Goal: Communication & Community: Connect with others

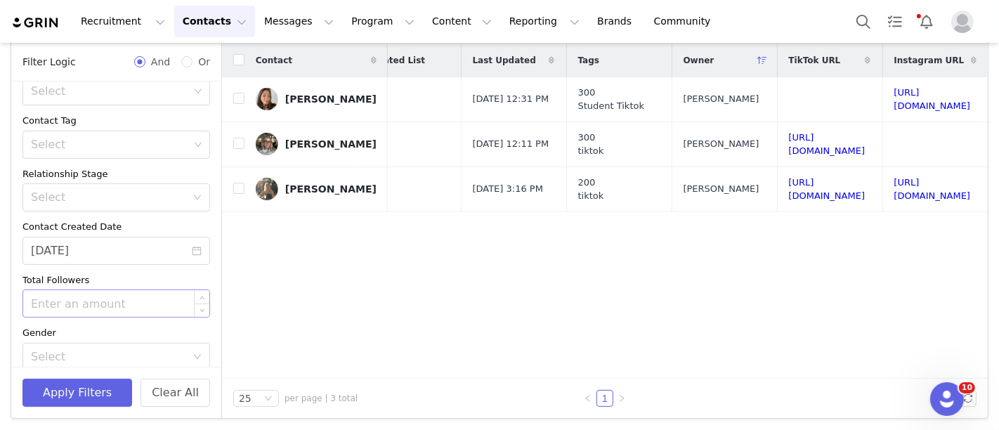
scroll to position [141, 0]
click at [150, 244] on input "08/17/2025" at bounding box center [116, 248] width 188 height 28
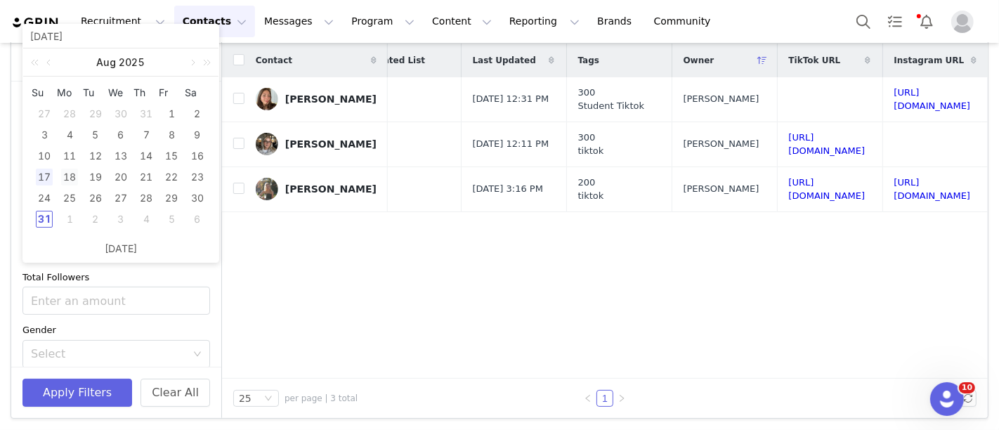
click at [73, 177] on div "18" at bounding box center [69, 177] width 17 height 17
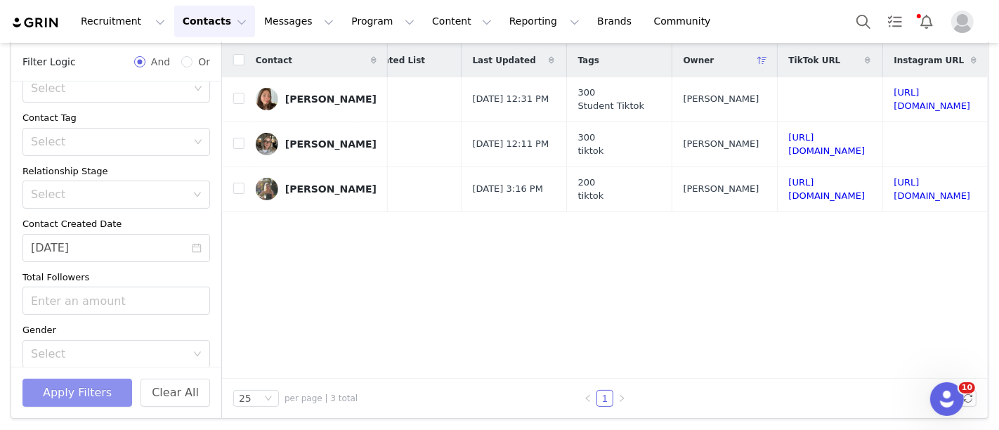
click at [102, 396] on button "Apply Filters" at bounding box center [77, 393] width 110 height 28
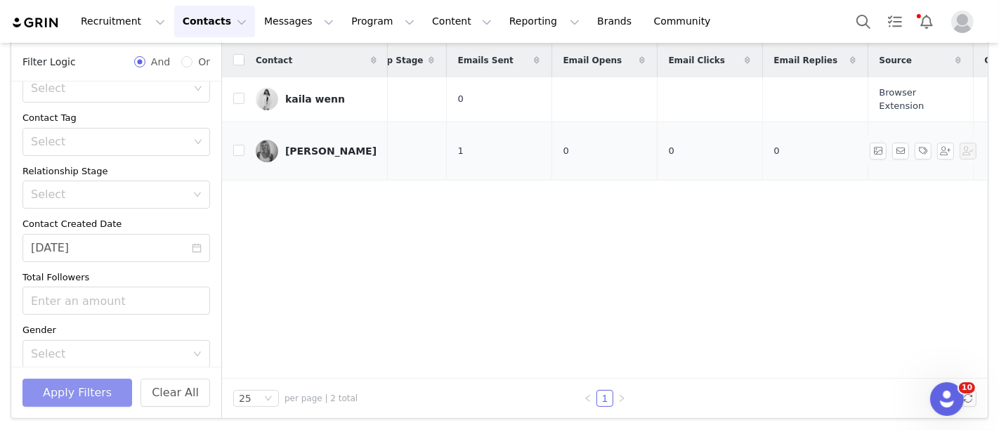
scroll to position [0, 0]
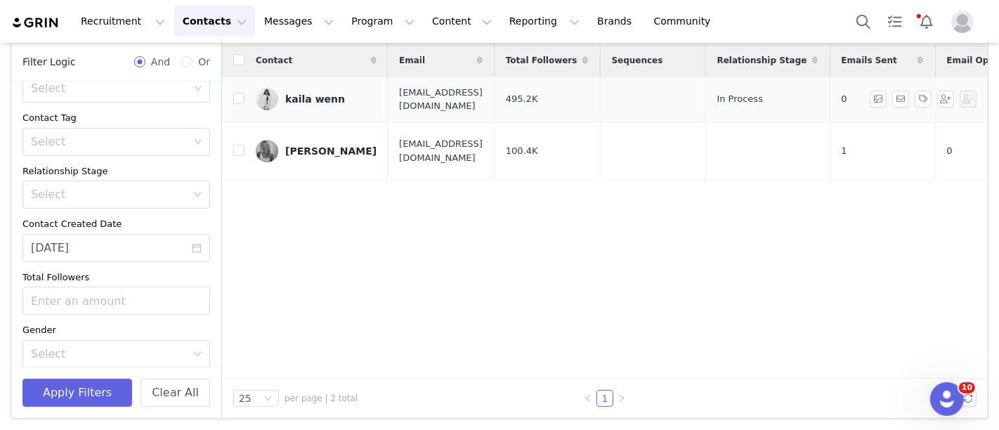
click at [427, 92] on span "dayswithkai@gmail.com" at bounding box center [441, 99] width 84 height 27
copy span "dayswithkai@gmail.com"
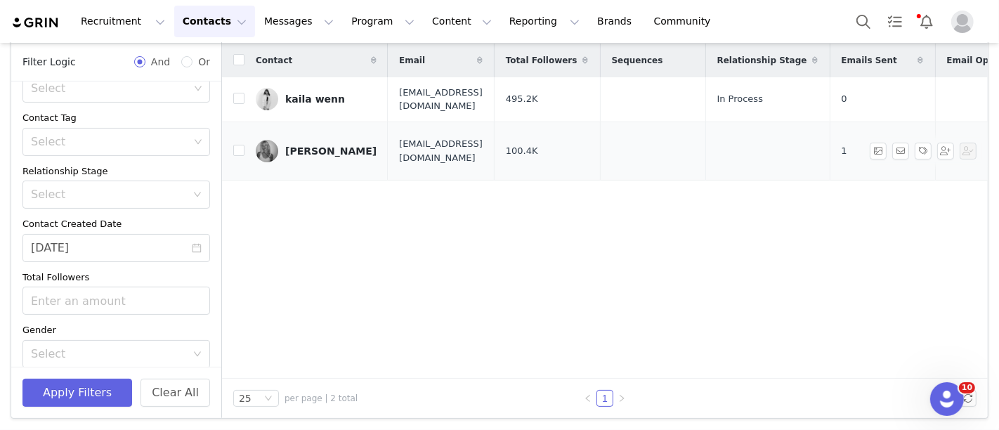
click at [389, 141] on td "rubeesmith04@outlook.com" at bounding box center [441, 151] width 106 height 59
copy span "rubeesmith04@outlook.com"
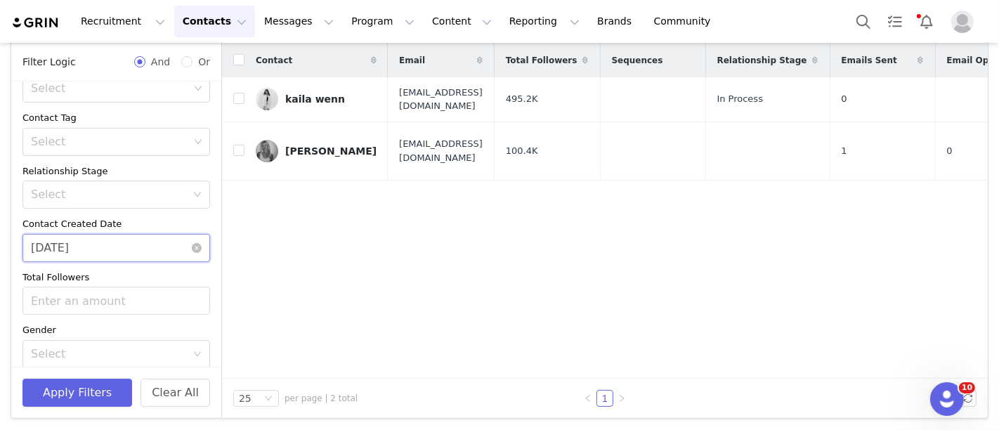
click at [83, 243] on input "08/18/2025" at bounding box center [116, 248] width 188 height 28
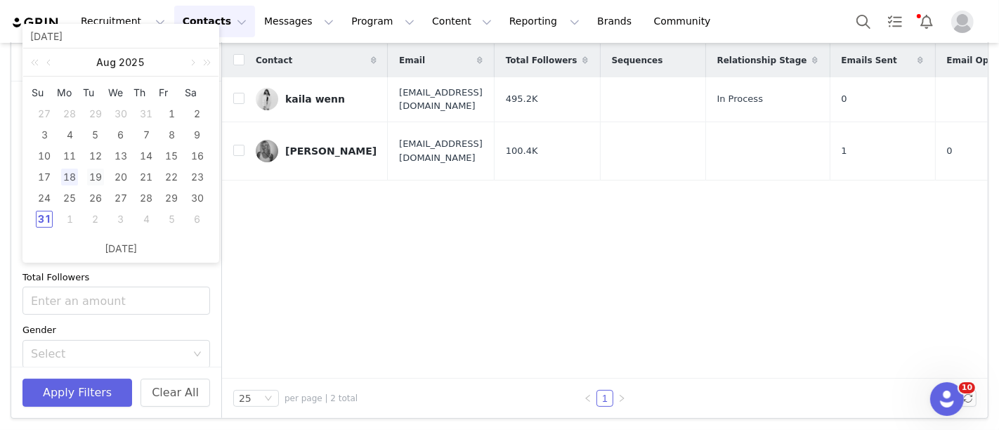
click at [96, 176] on div "19" at bounding box center [95, 177] width 17 height 17
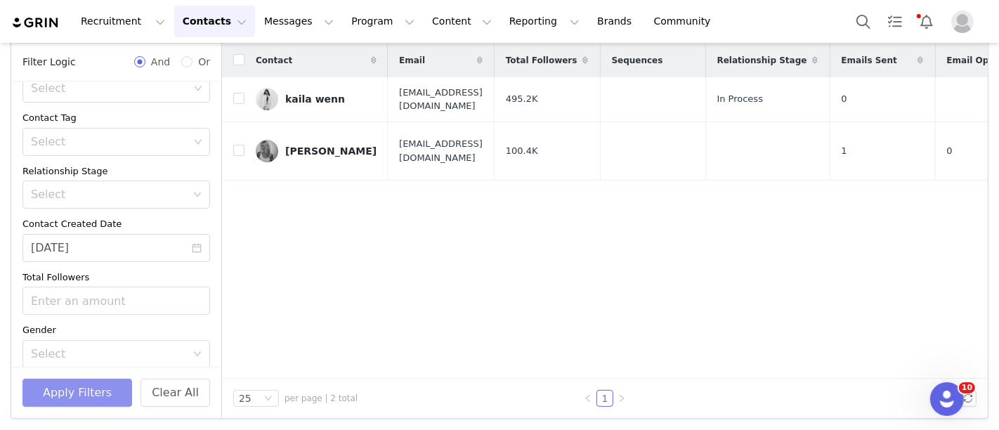
click at [98, 389] on button "Apply Filters" at bounding box center [77, 393] width 110 height 28
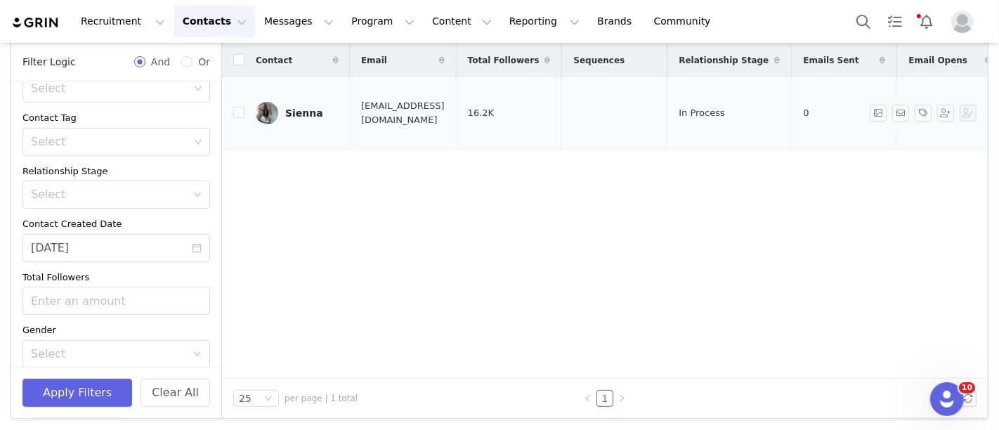
click at [409, 107] on span "siennatessa16@gmail.com" at bounding box center [403, 112] width 84 height 27
copy span "siennatessa16@gmail.com"
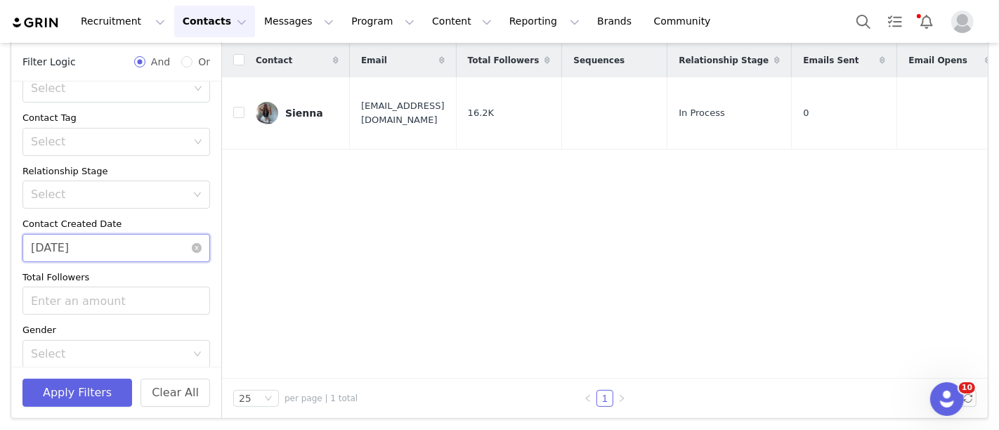
click at [141, 249] on input "08/19/2025" at bounding box center [116, 248] width 188 height 28
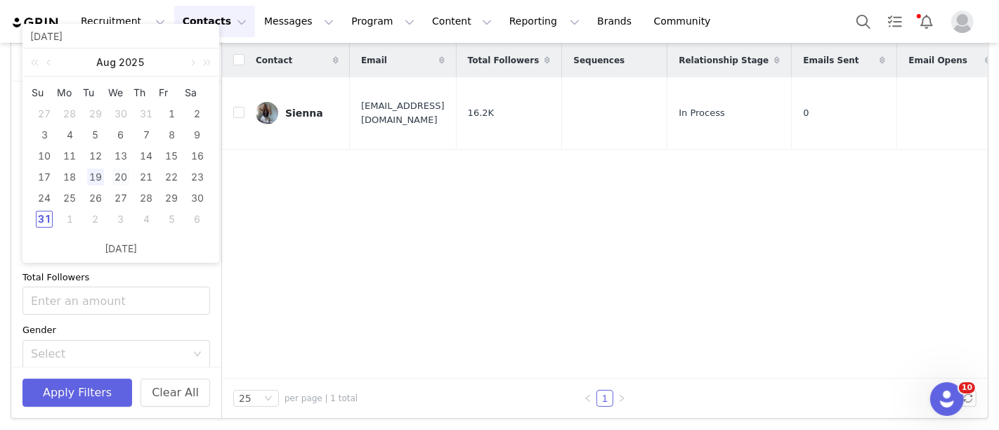
click at [121, 174] on div "20" at bounding box center [120, 177] width 17 height 17
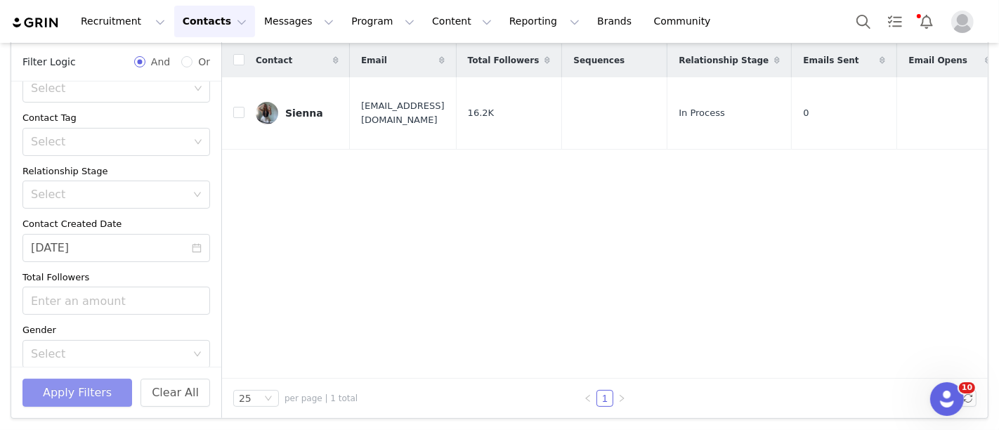
click at [73, 384] on button "Apply Filters" at bounding box center [77, 393] width 110 height 28
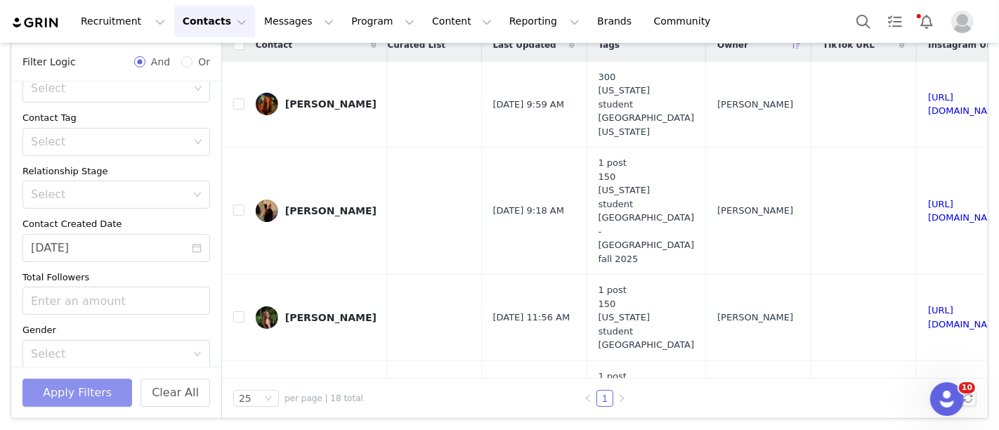
scroll to position [0, 981]
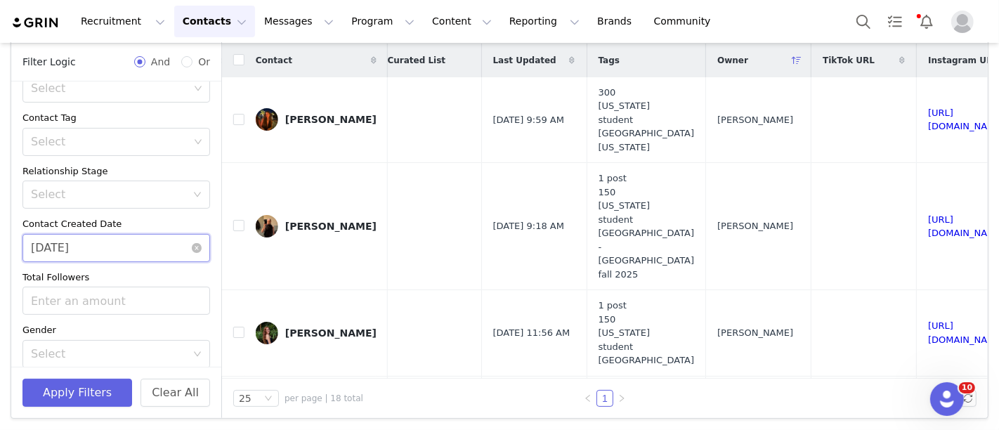
click at [156, 235] on input "08/20/2025" at bounding box center [116, 248] width 188 height 28
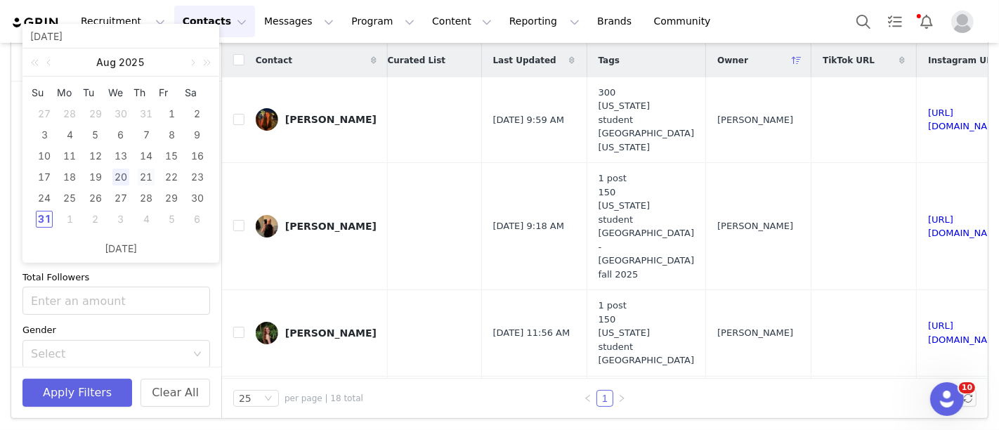
click at [148, 177] on div "21" at bounding box center [146, 177] width 17 height 17
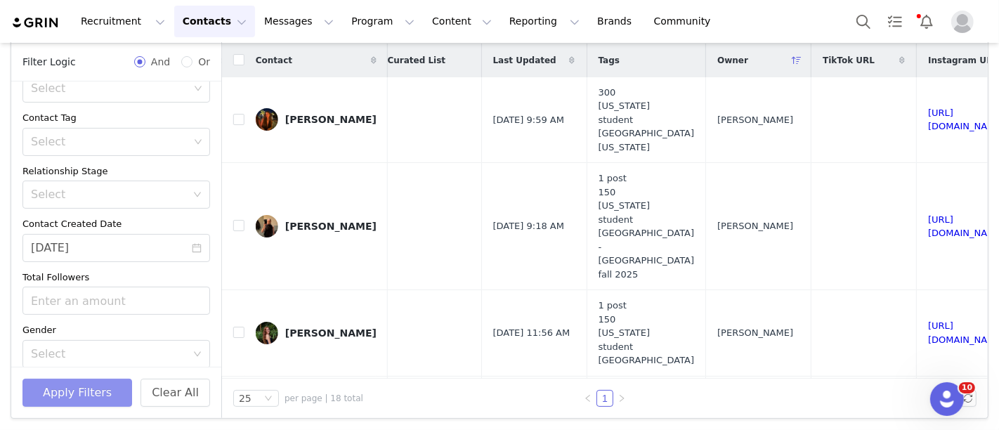
click at [84, 396] on button "Apply Filters" at bounding box center [77, 393] width 110 height 28
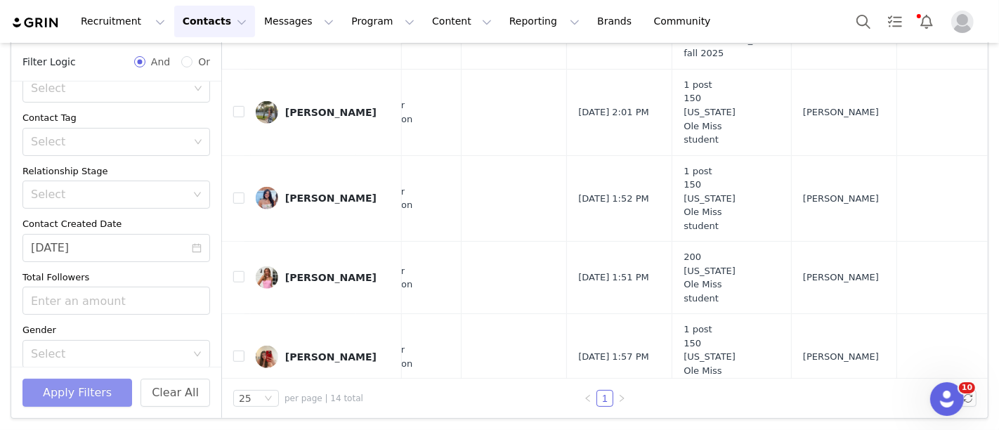
scroll to position [1050, 909]
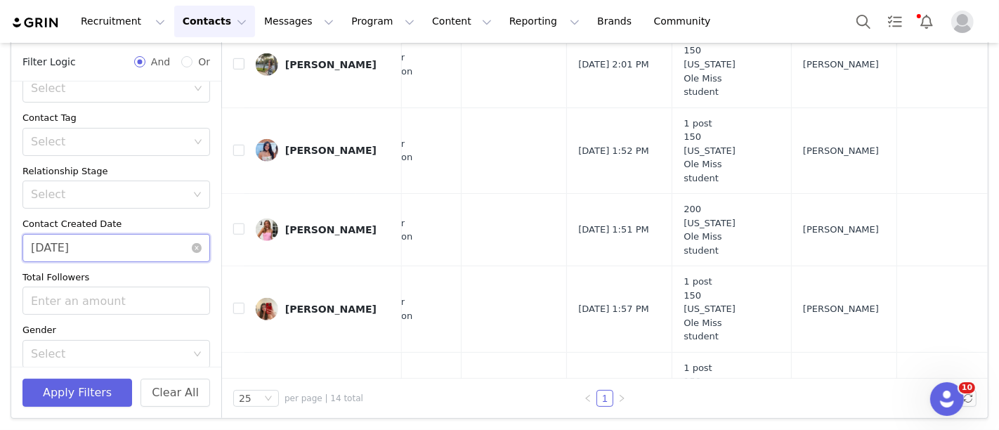
click at [118, 254] on input "08/21/2025" at bounding box center [116, 248] width 188 height 28
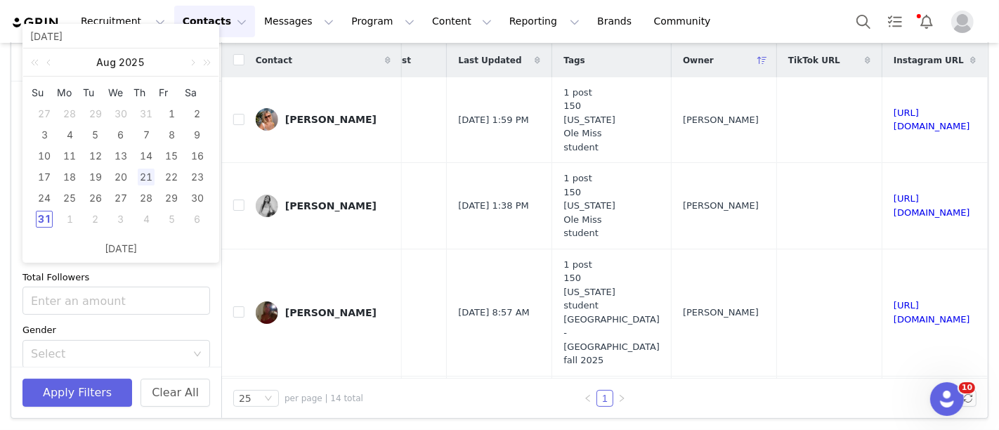
scroll to position [104, 0]
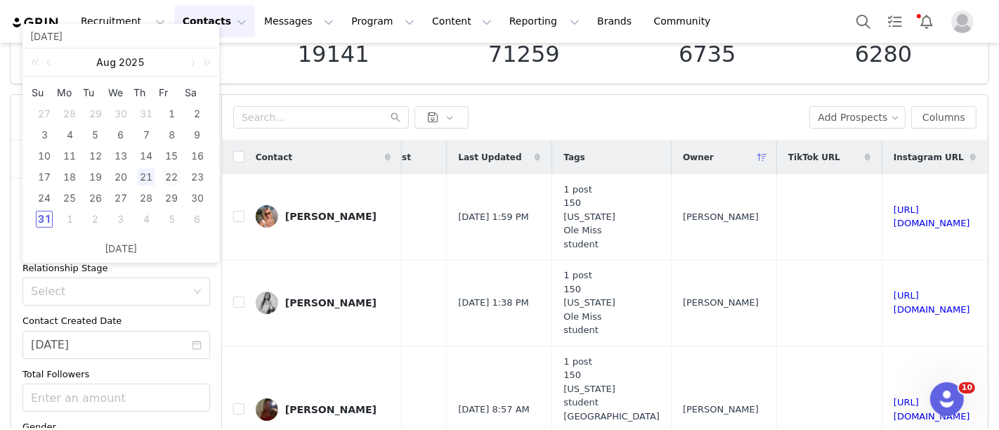
click at [176, 172] on div "22" at bounding box center [172, 177] width 17 height 17
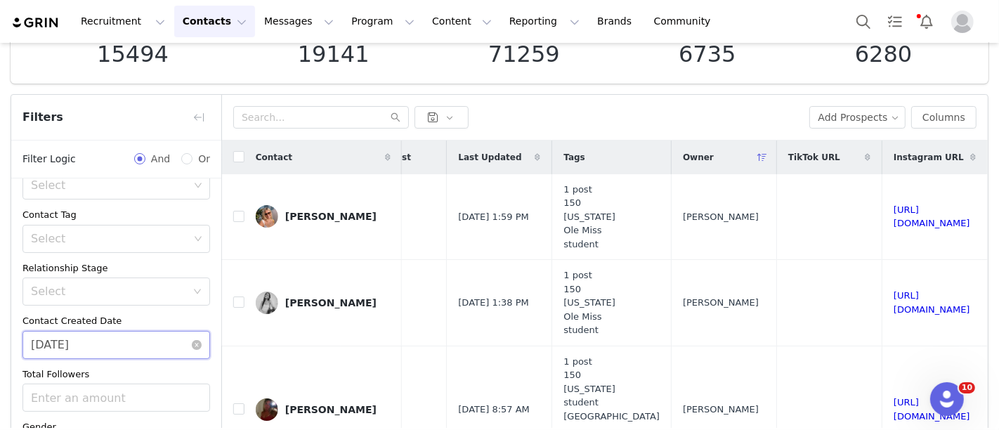
click at [84, 333] on input "08/22/2025" at bounding box center [116, 345] width 188 height 28
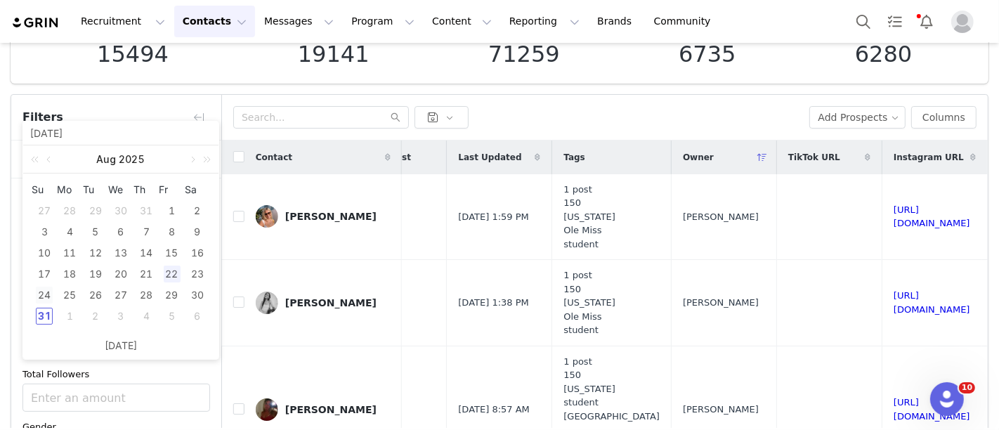
click at [39, 292] on div "24" at bounding box center [44, 295] width 17 height 17
type input "08/24/2025"
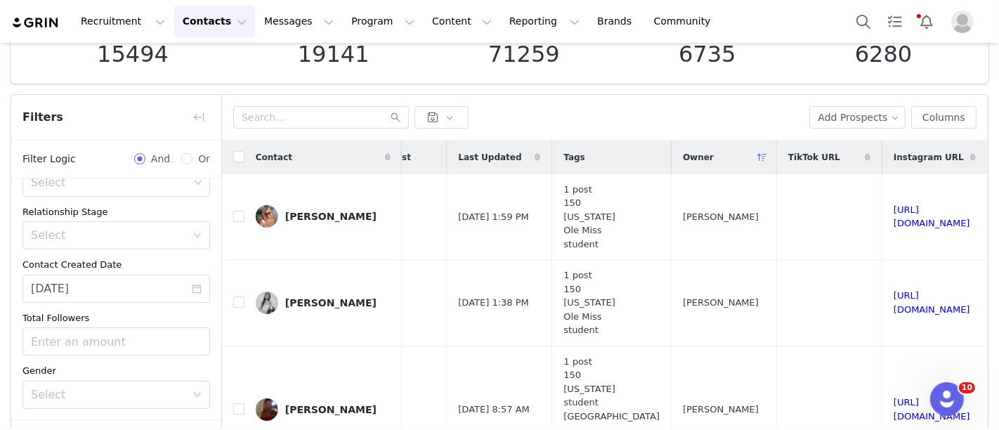
scroll to position [201, 0]
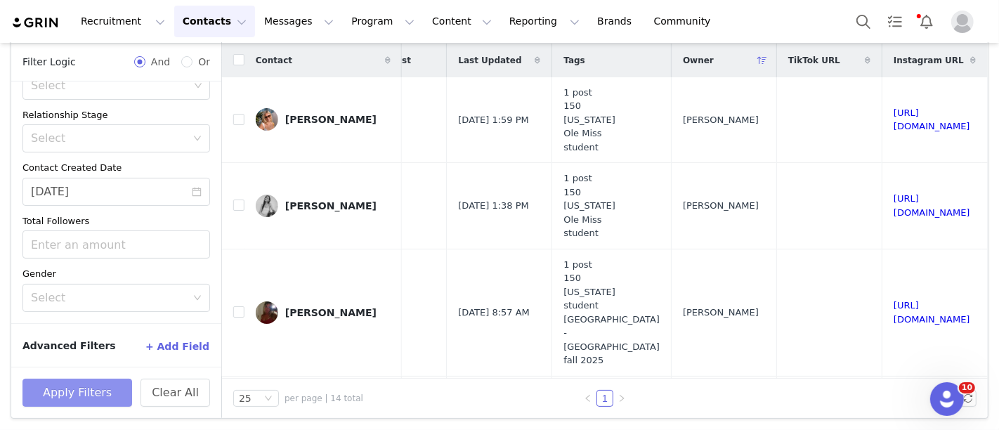
click at [68, 392] on button "Apply Filters" at bounding box center [77, 393] width 110 height 28
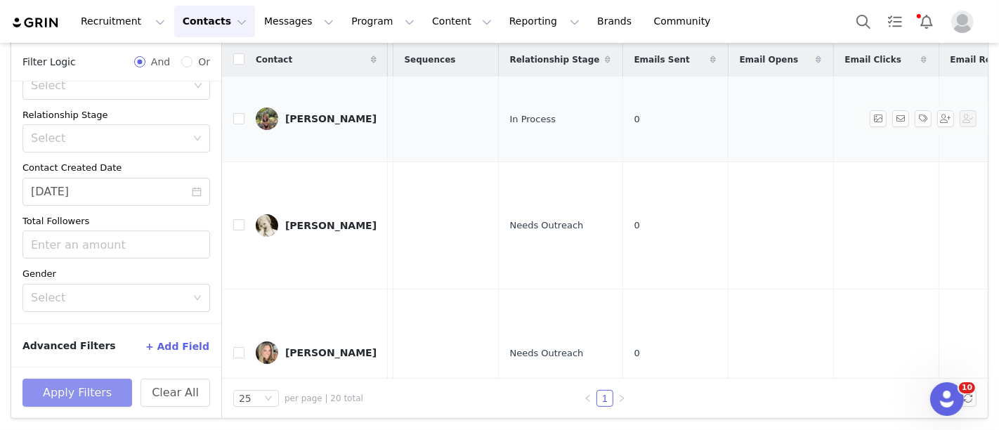
scroll to position [1, 0]
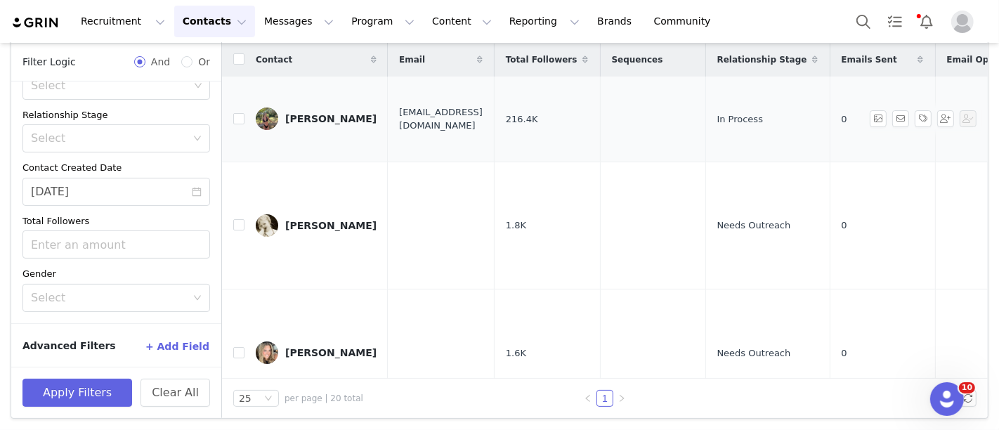
click at [474, 117] on span "ellaglosson24@gmail.com" at bounding box center [441, 118] width 84 height 27
copy span "ellaglosson24@gmail.com"
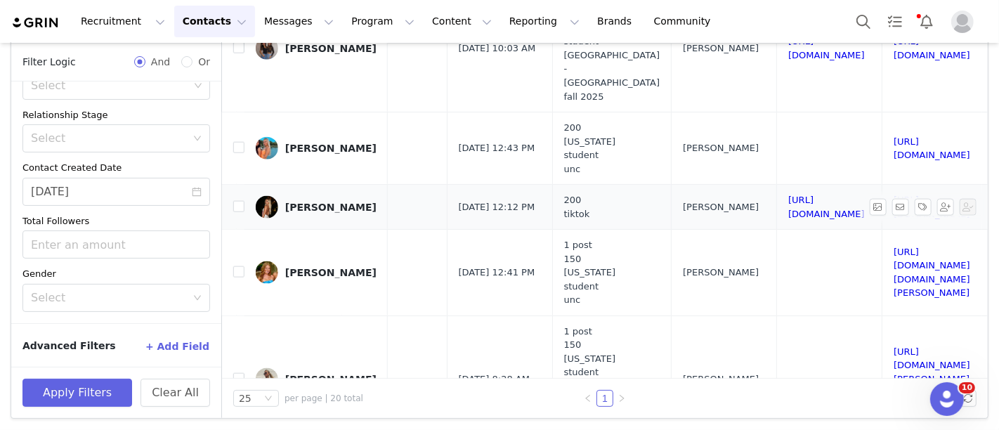
scroll to position [1554, 1214]
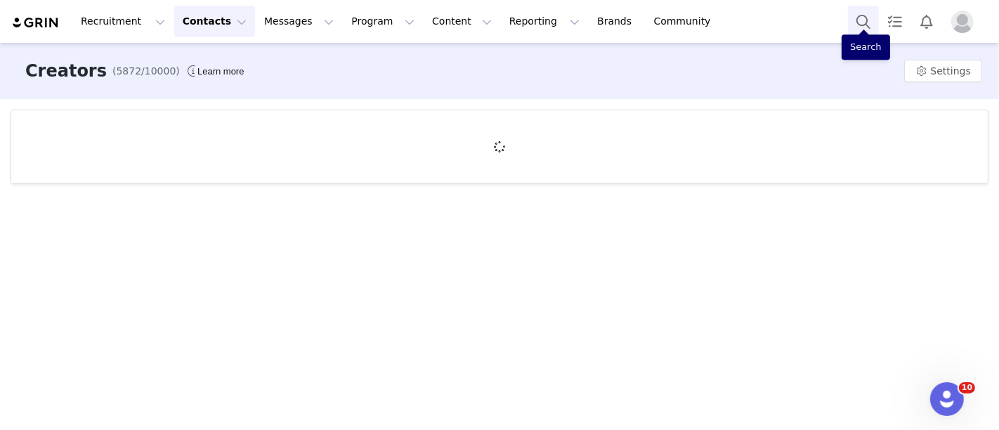
click at [866, 19] on button "Search" at bounding box center [863, 22] width 31 height 32
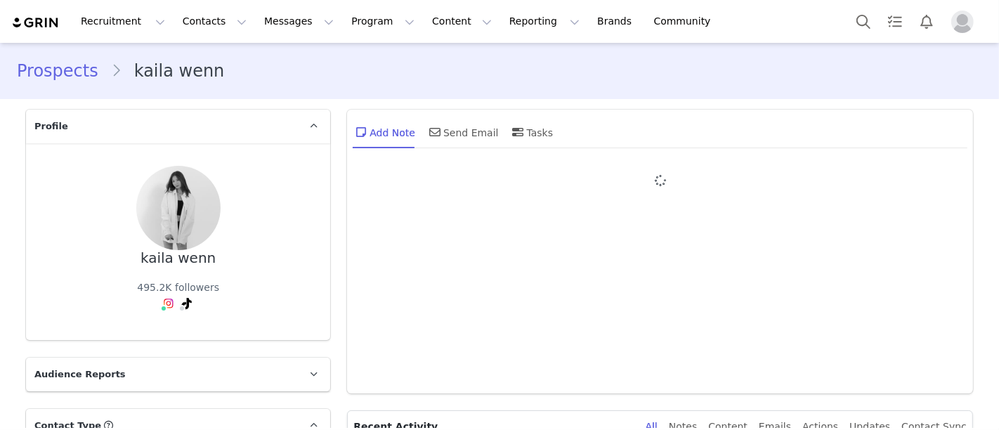
type input "+1 ([GEOGRAPHIC_DATA])"
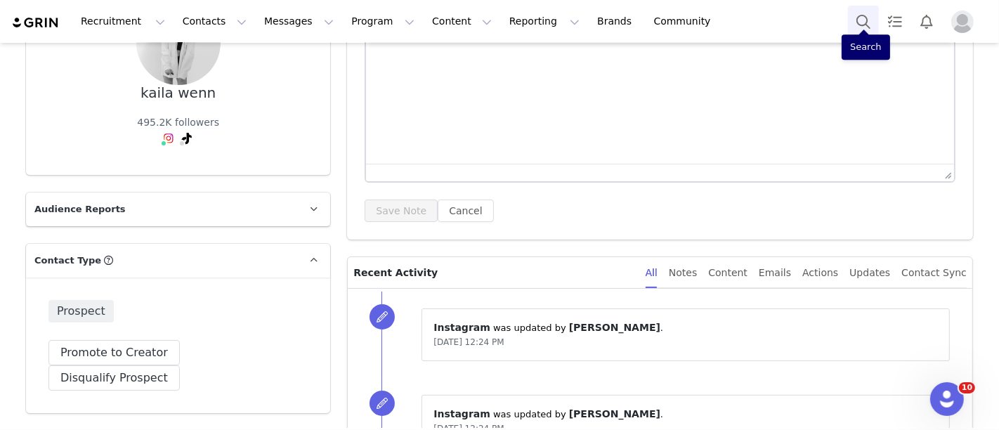
click at [863, 19] on button "Search" at bounding box center [863, 22] width 31 height 32
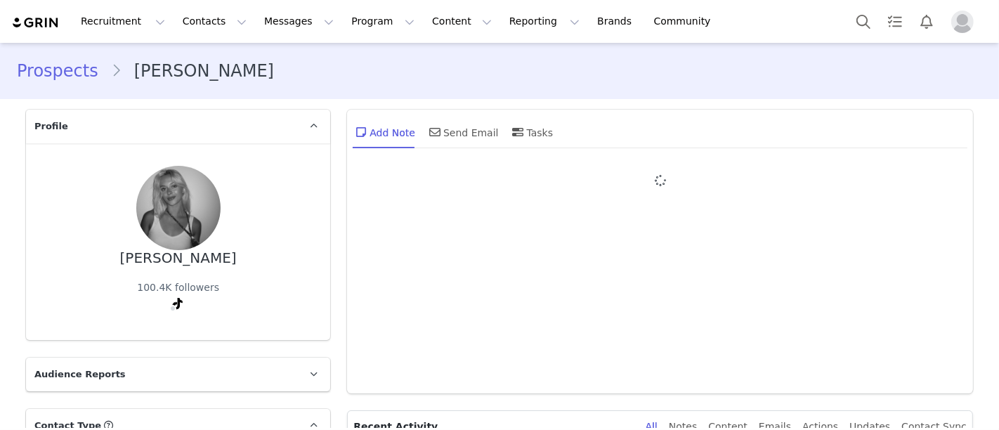
type input "+1 ([GEOGRAPHIC_DATA])"
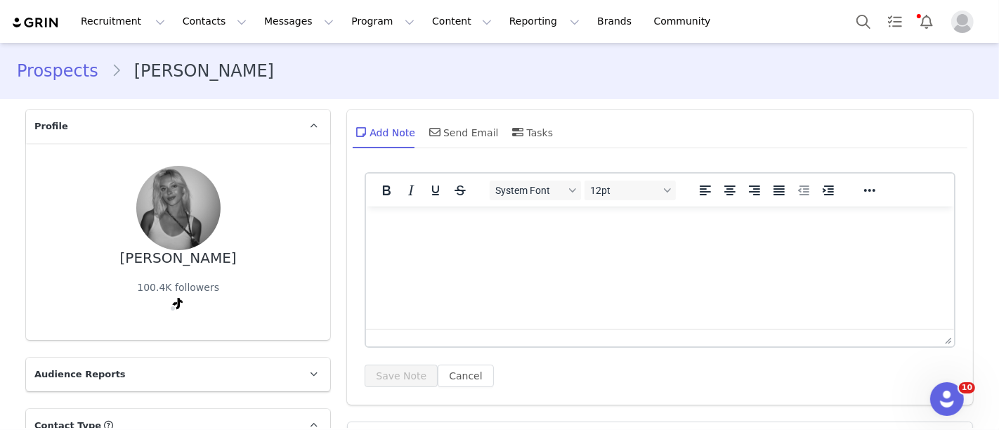
click at [848, 4] on div "Recruitment Recruitment Creator Search Curated Lists Landing Pages Web Extensio…" at bounding box center [499, 21] width 999 height 43
click at [855, 13] on button "Search" at bounding box center [863, 22] width 31 height 32
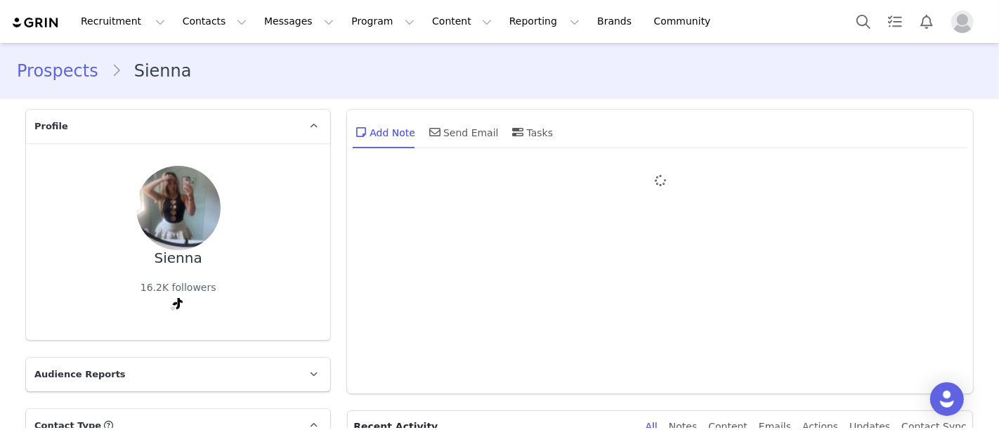
type input "+1 ([GEOGRAPHIC_DATA])"
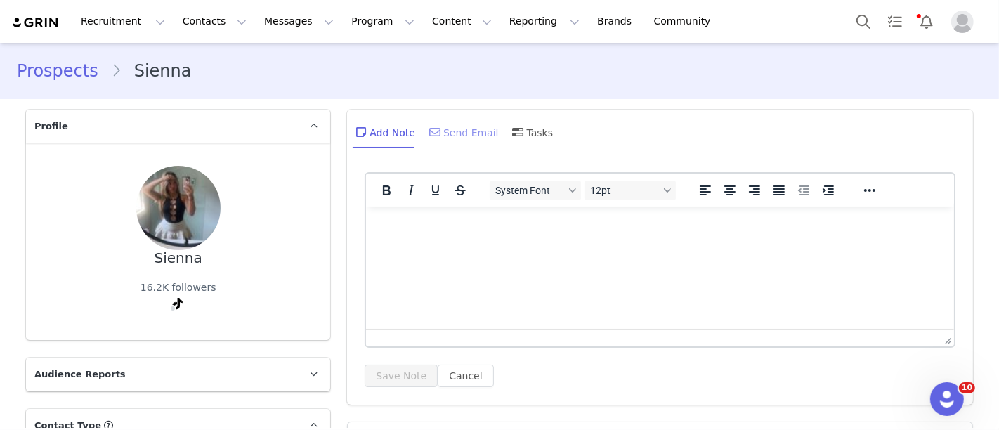
click at [470, 136] on div "Send Email" at bounding box center [463, 132] width 72 height 34
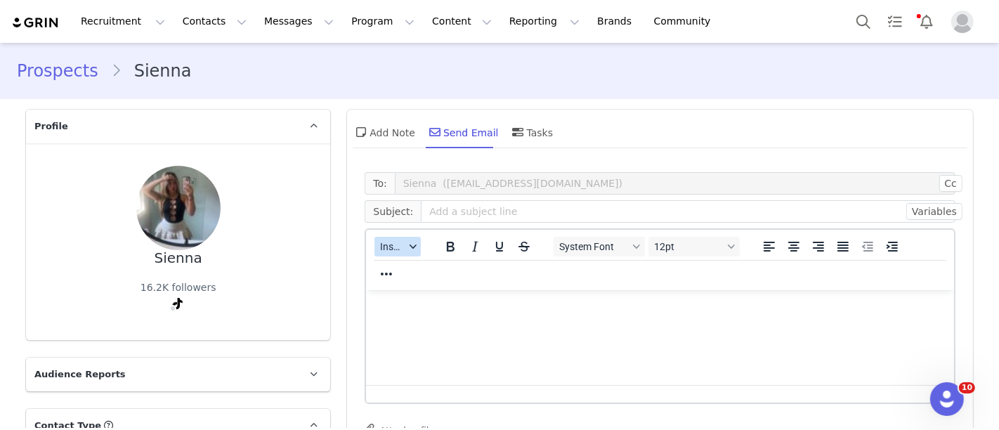
click at [396, 238] on button "Insert" at bounding box center [398, 247] width 46 height 20
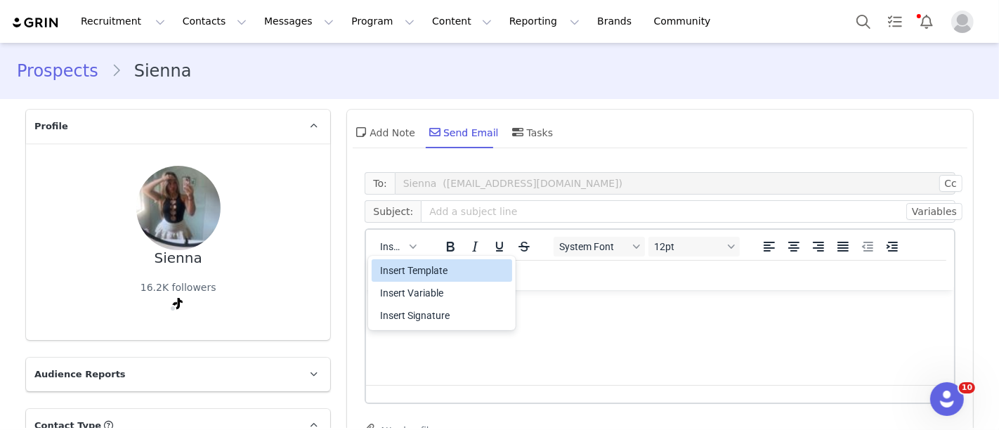
click at [412, 271] on div "Insert Template" at bounding box center [443, 270] width 126 height 17
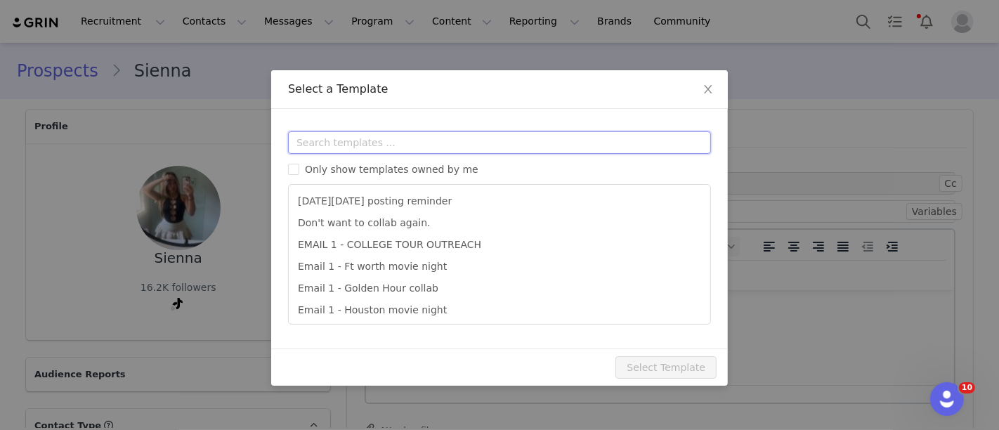
click at [413, 153] on input "text" at bounding box center [499, 142] width 423 height 22
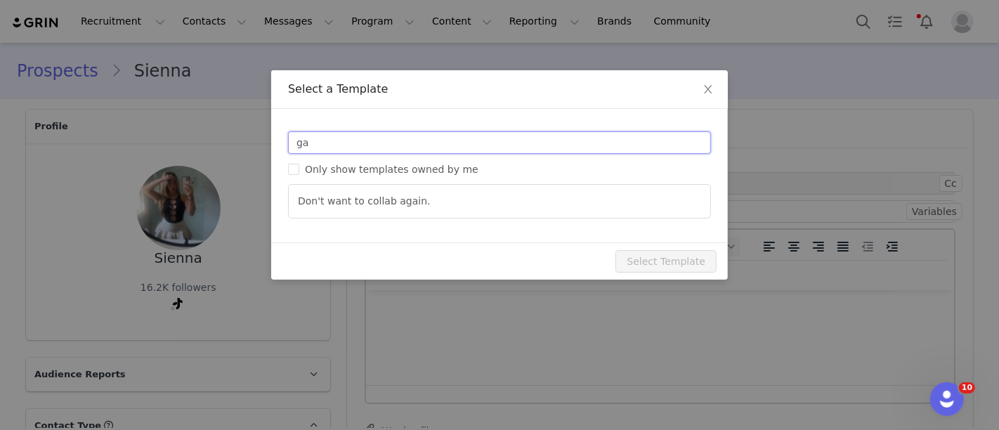
type input "g"
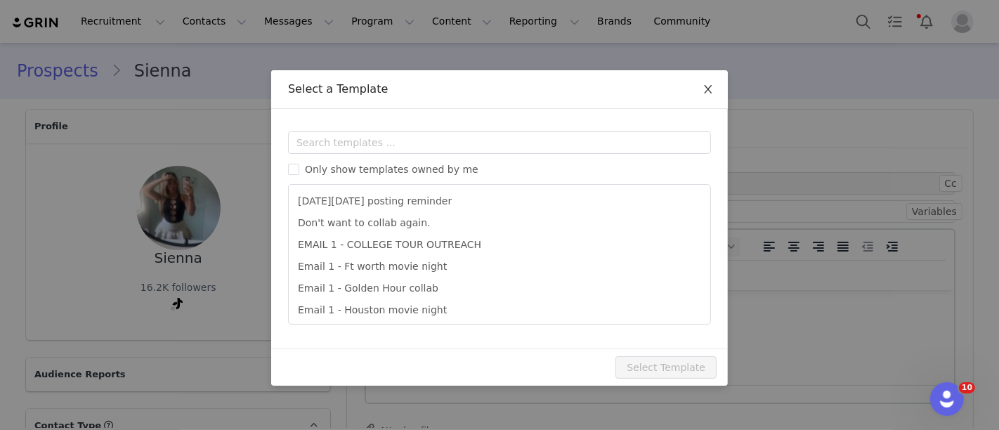
click at [717, 84] on span "Close" at bounding box center [708, 89] width 39 height 39
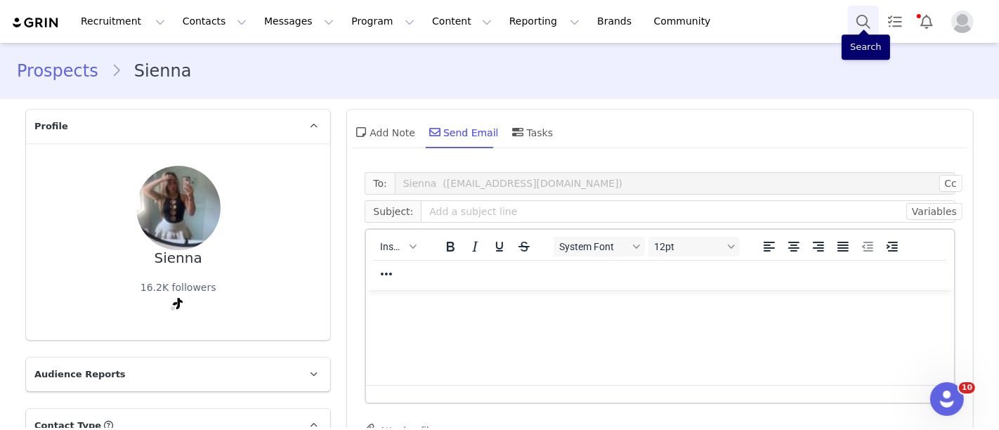
click at [855, 20] on button "Search" at bounding box center [863, 22] width 31 height 32
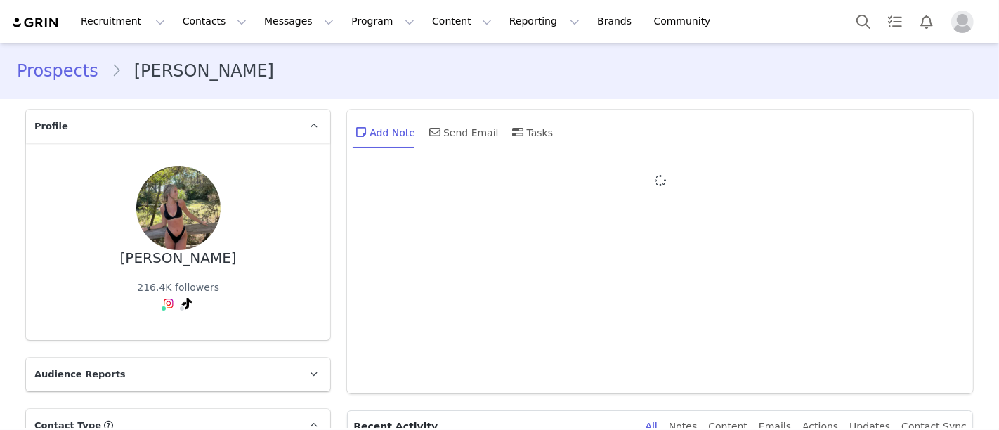
type input "+1 ([GEOGRAPHIC_DATA])"
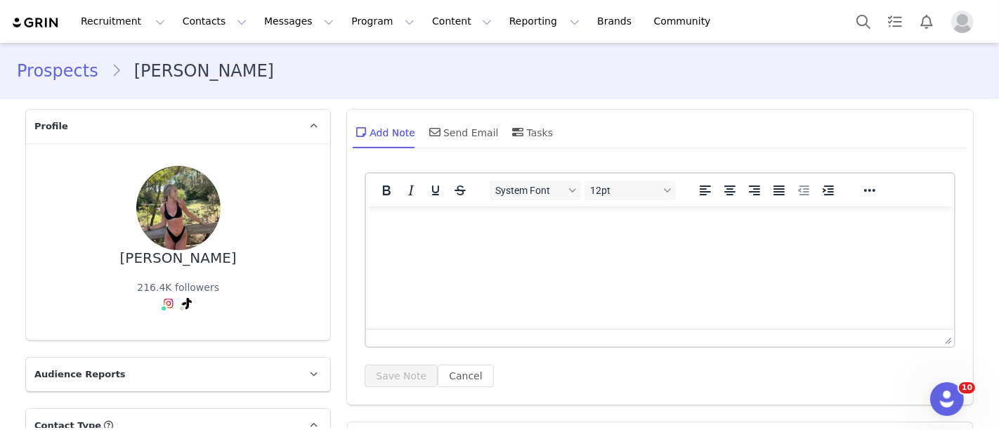
click at [963, 21] on img "Profile" at bounding box center [963, 22] width 22 height 22
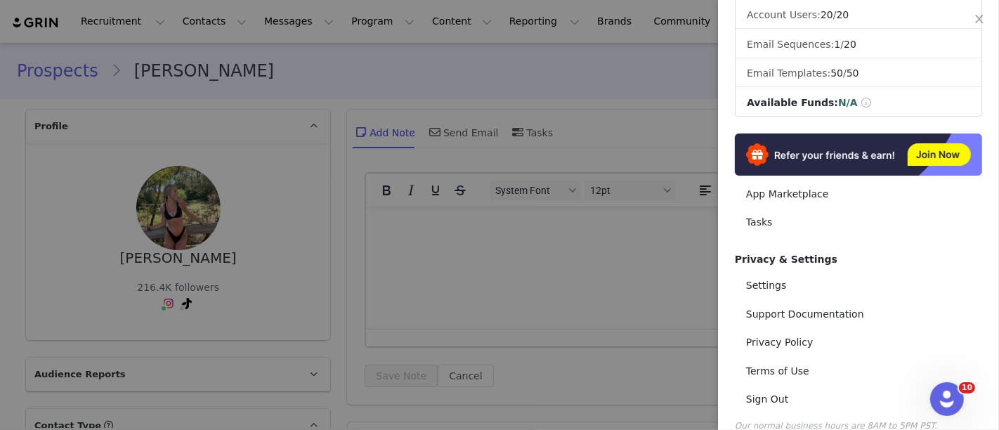
scroll to position [235, 0]
click at [763, 283] on link "Settings" at bounding box center [858, 285] width 247 height 26
select select "UTC"
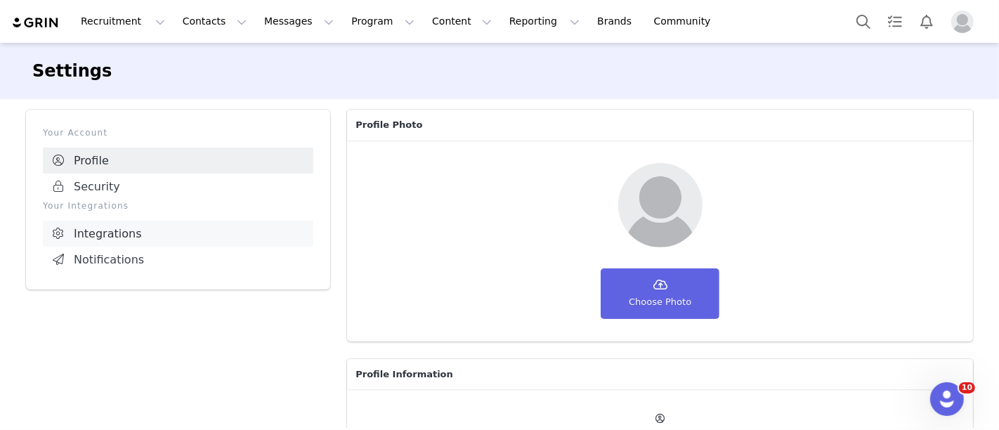
click at [119, 236] on link "Integrations" at bounding box center [178, 234] width 271 height 26
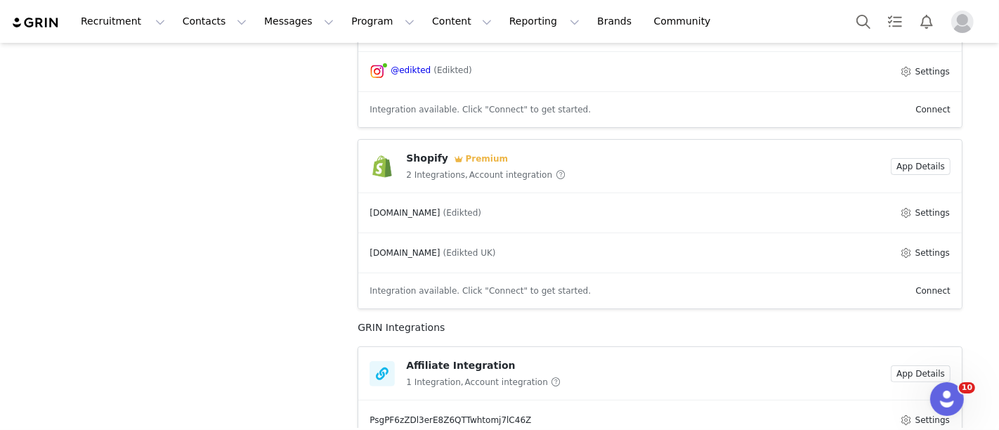
scroll to position [405, 0]
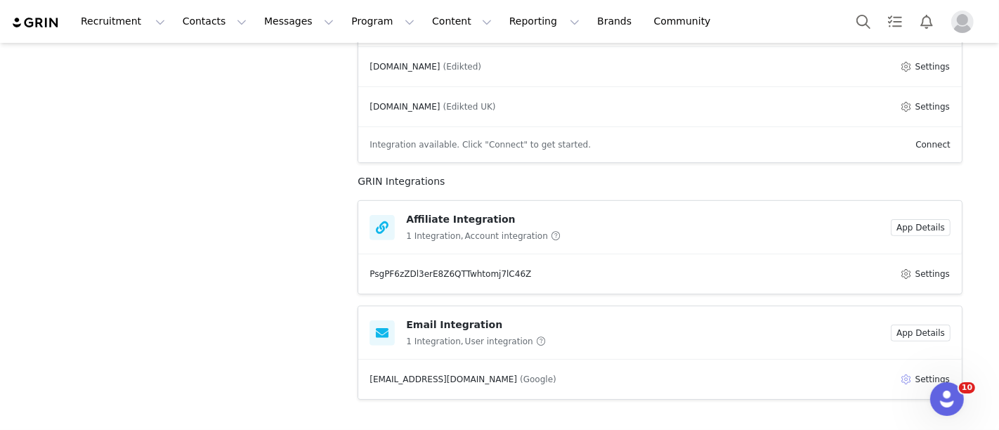
click at [917, 371] on button "Settings" at bounding box center [925, 379] width 51 height 17
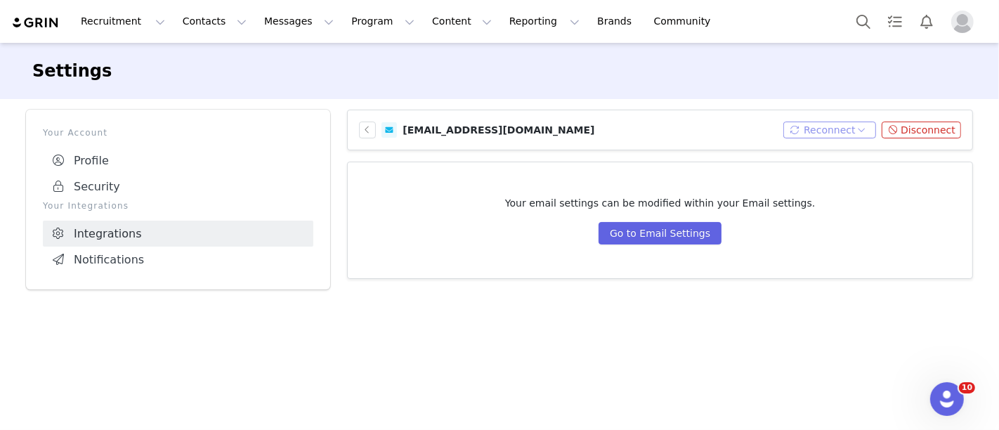
click at [833, 134] on button "Reconnect" at bounding box center [830, 130] width 93 height 17
click at [825, 149] on li "Connect Email" at bounding box center [843, 155] width 90 height 22
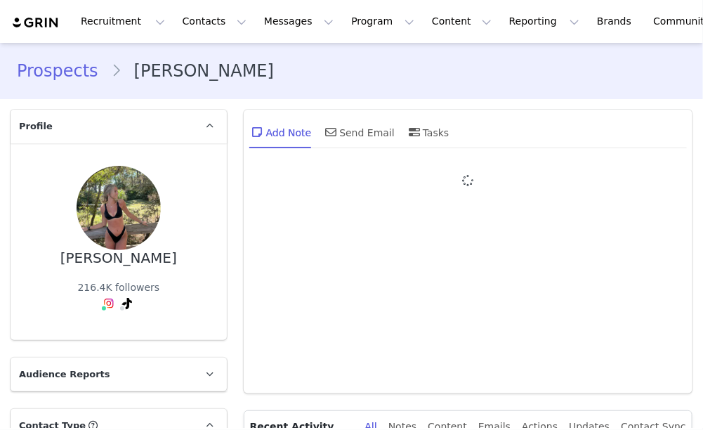
type input "+1 ([GEOGRAPHIC_DATA])"
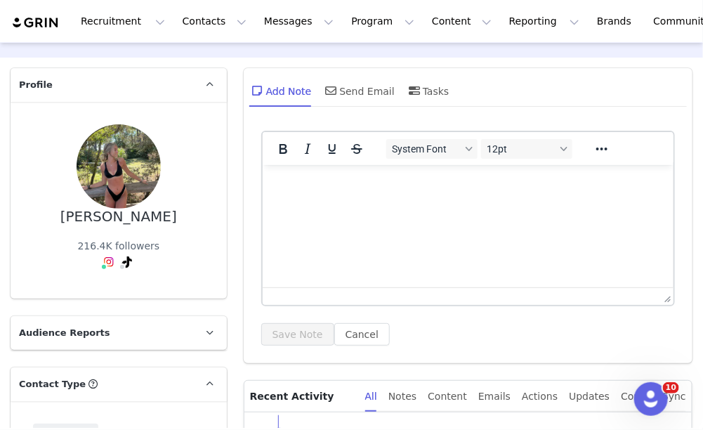
scroll to position [36, 0]
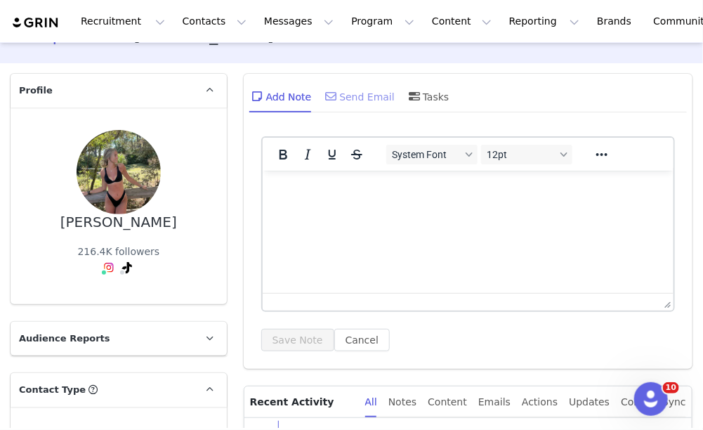
click at [346, 96] on div "Send Email" at bounding box center [359, 96] width 72 height 34
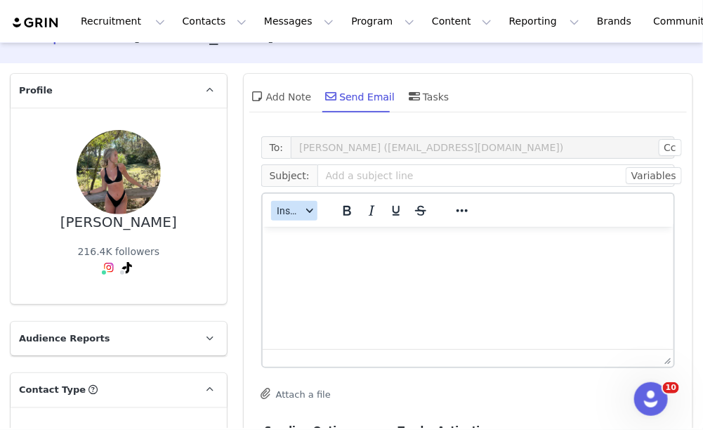
scroll to position [0, 0]
click at [288, 214] on span "Insert" at bounding box center [289, 210] width 25 height 11
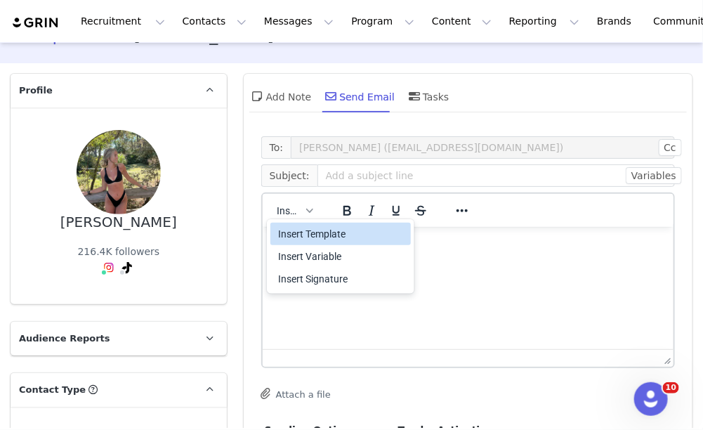
click at [304, 231] on div "Insert Template" at bounding box center [342, 234] width 126 height 17
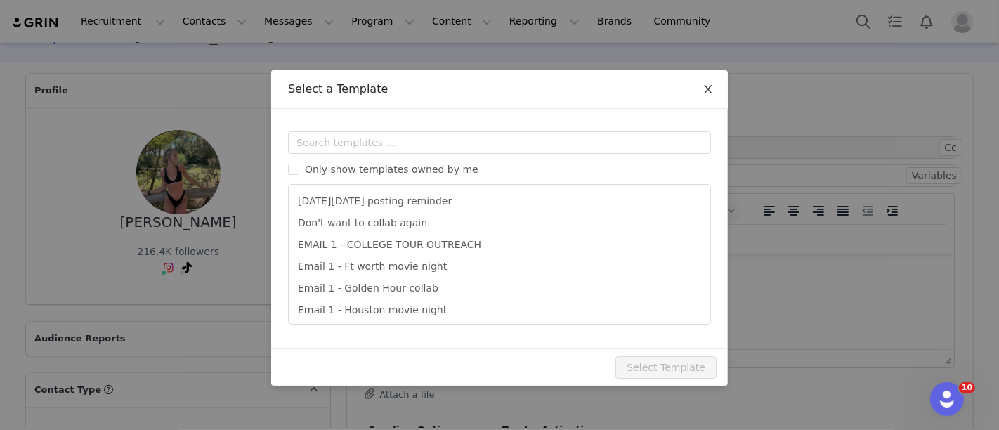
click at [703, 87] on icon "icon: close" at bounding box center [708, 89] width 11 height 11
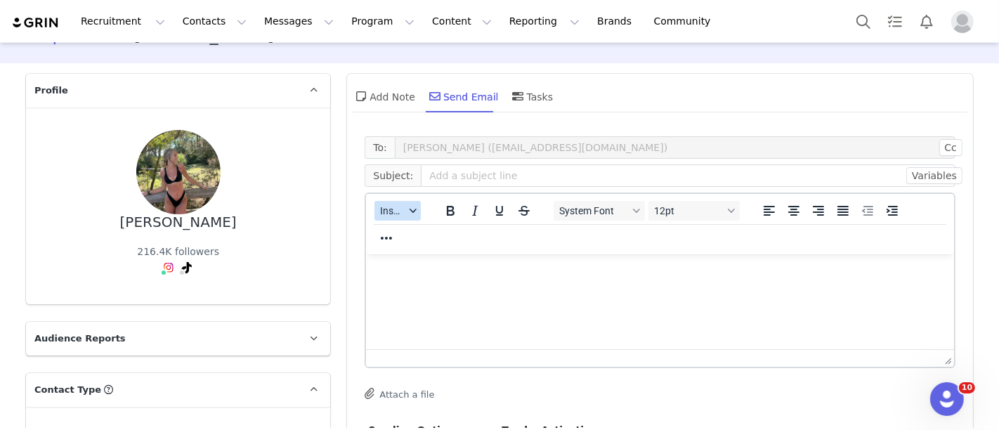
click at [384, 218] on button "Insert" at bounding box center [398, 211] width 46 height 20
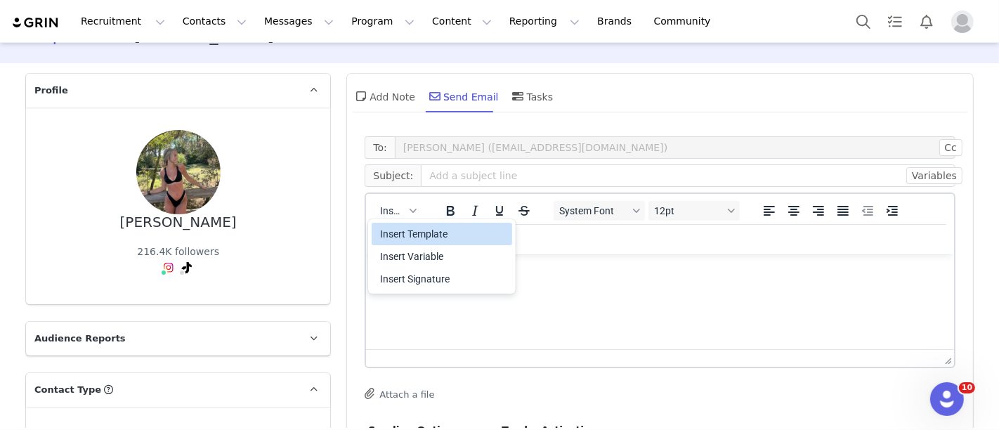
click at [398, 240] on div "Insert Template" at bounding box center [443, 234] width 126 height 17
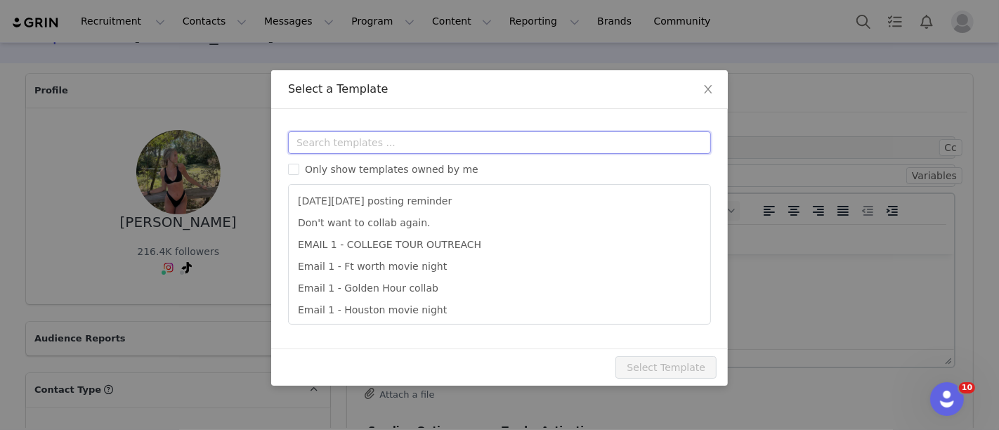
click at [387, 142] on input "text" at bounding box center [499, 142] width 423 height 22
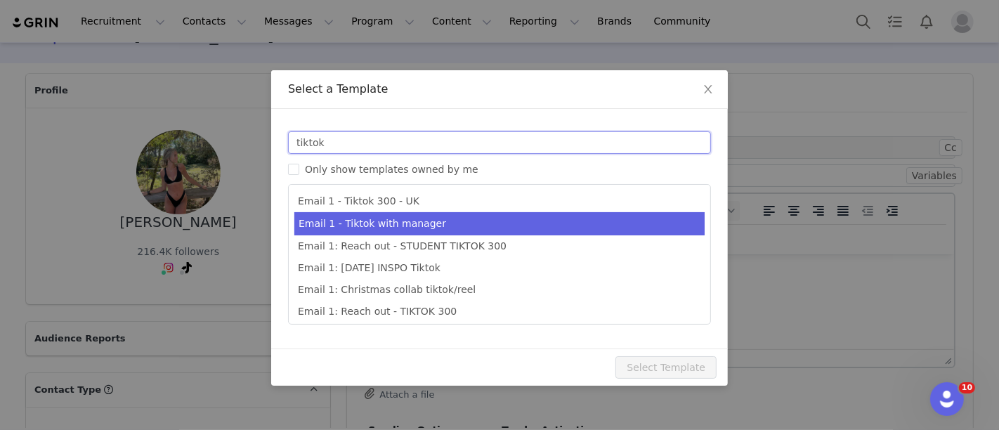
scroll to position [1, 0]
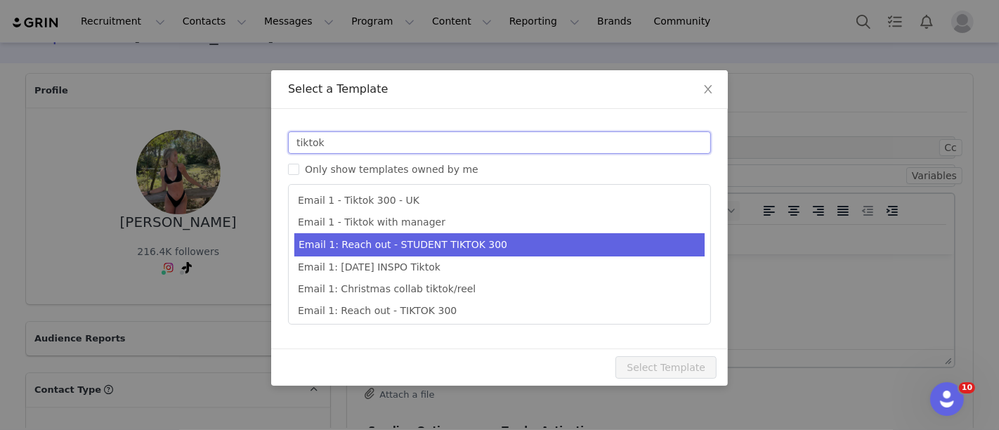
type input "tiktok"
type input "Collab with Edikted"
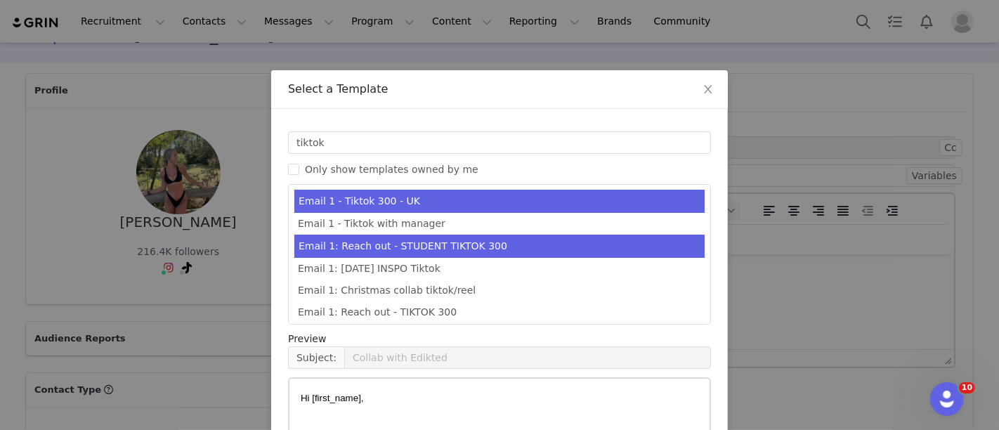
click at [430, 247] on li "Email 1: Reach out - STUDENT TIKTOK 300" at bounding box center [499, 246] width 410 height 23
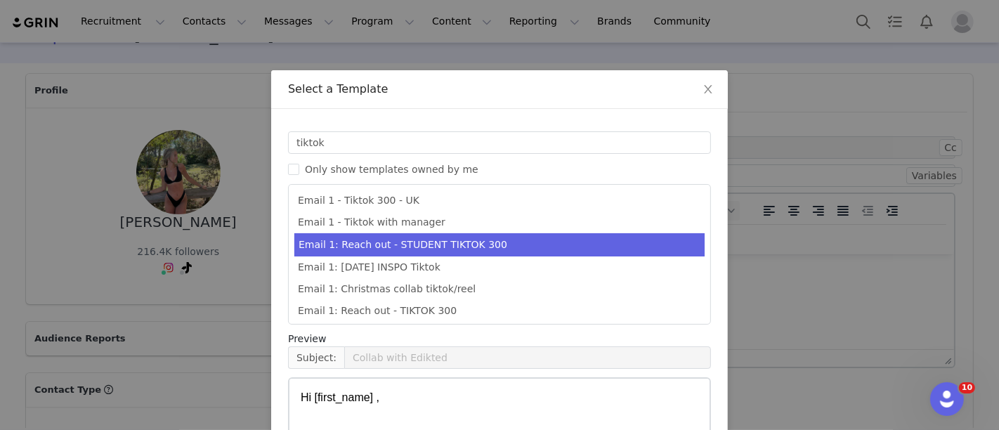
scroll to position [193, 0]
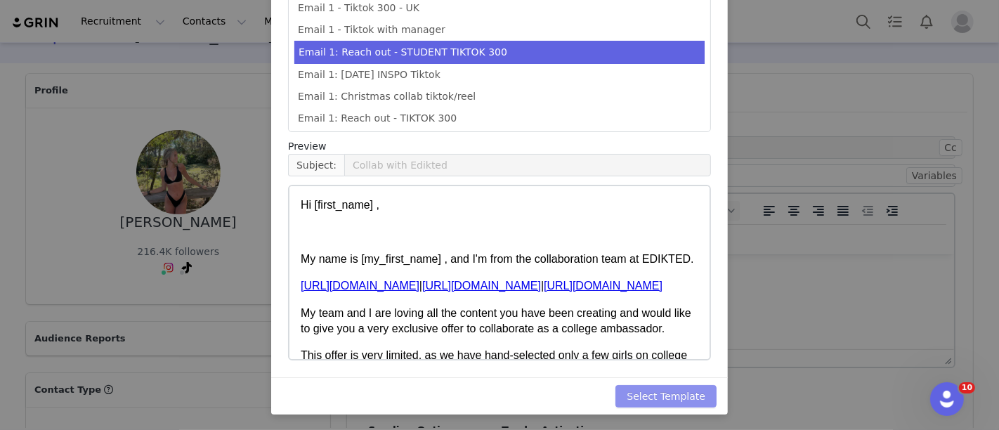
click at [656, 387] on button "Select Template" at bounding box center [666, 396] width 101 height 22
type input "Collab with Edikted"
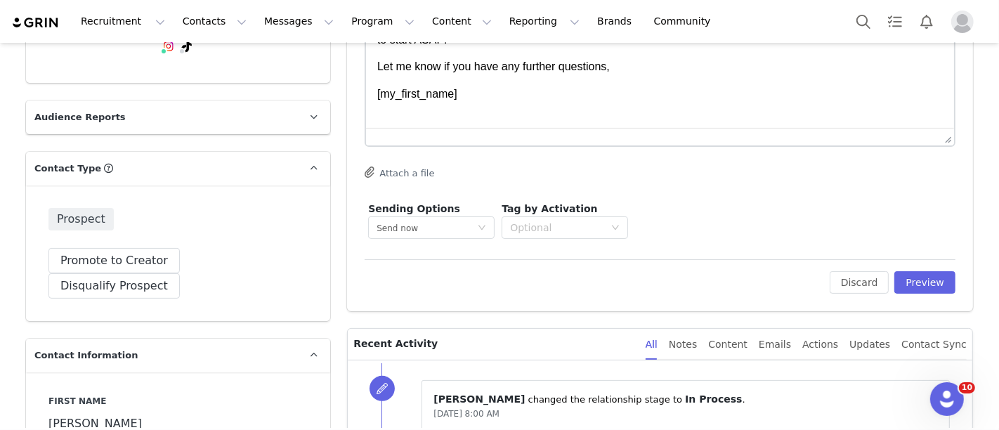
scroll to position [259, 0]
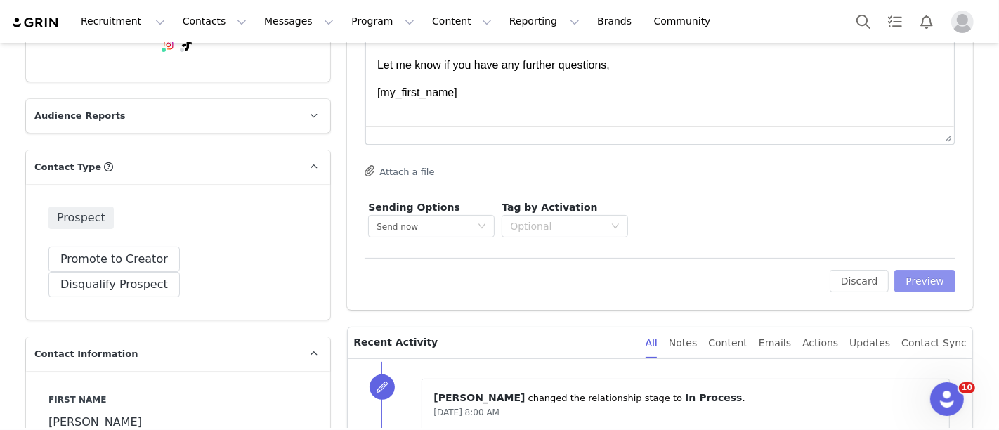
click at [703, 290] on button "Preview" at bounding box center [925, 281] width 61 height 22
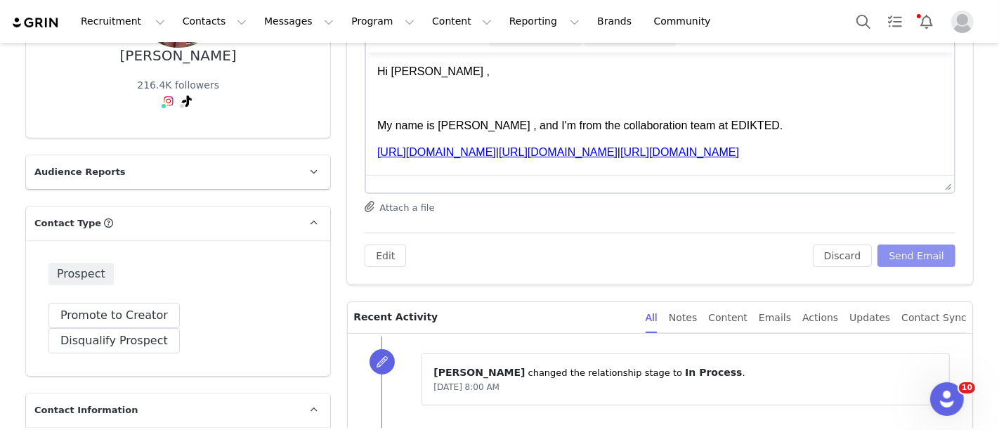
scroll to position [192, 0]
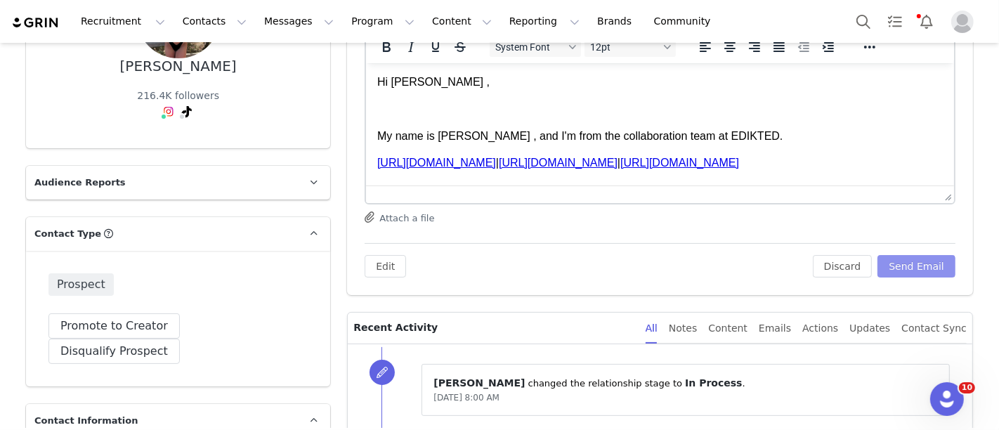
click at [703, 261] on button "Send Email" at bounding box center [917, 266] width 78 height 22
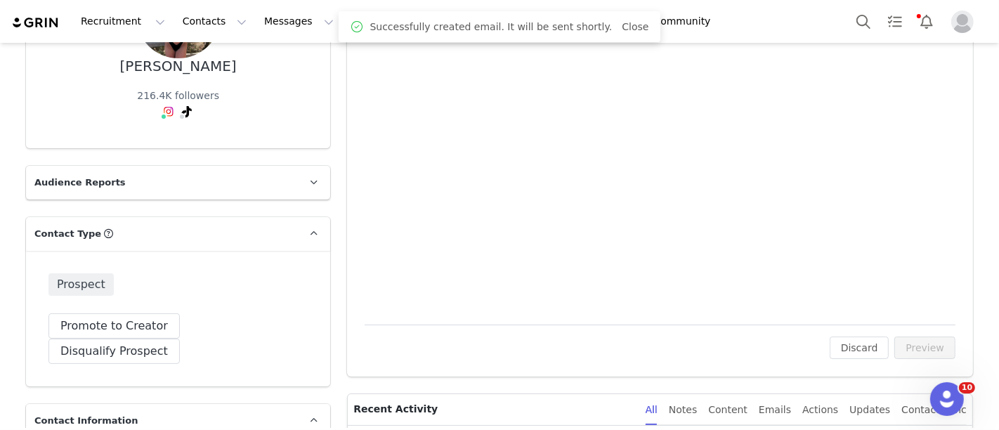
scroll to position [0, 0]
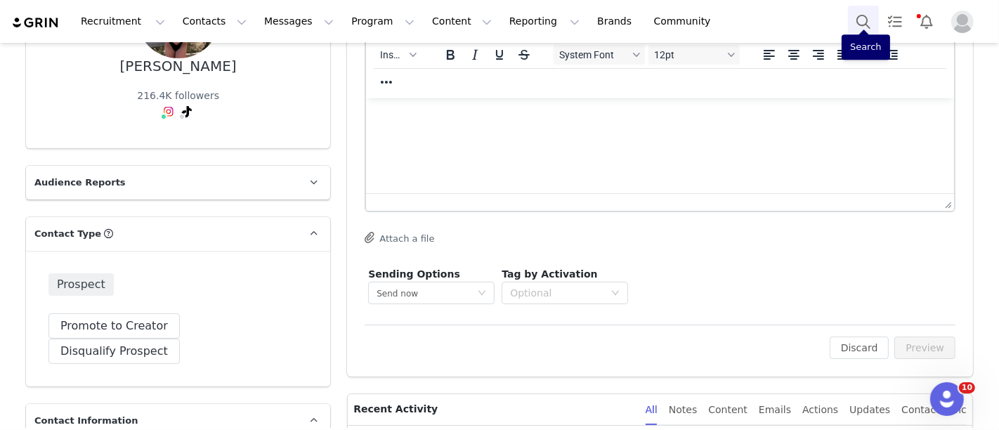
click at [703, 19] on button "Search" at bounding box center [863, 22] width 31 height 32
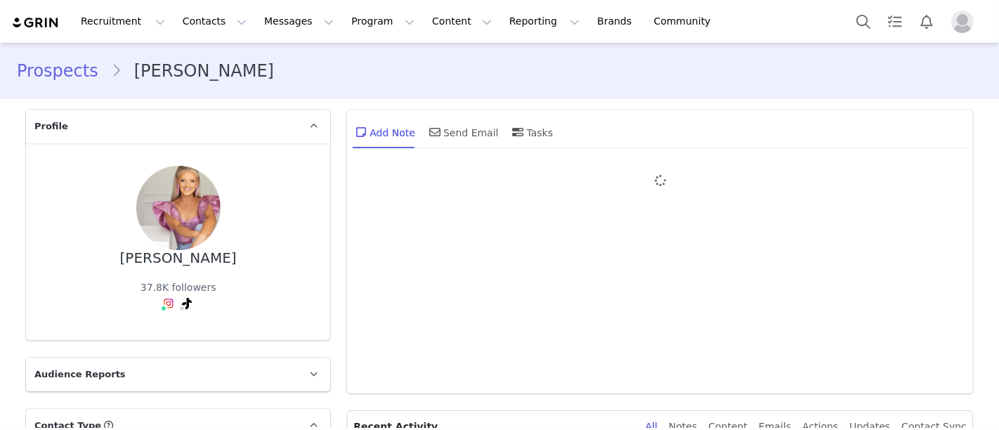
type input "+1 ([GEOGRAPHIC_DATA])"
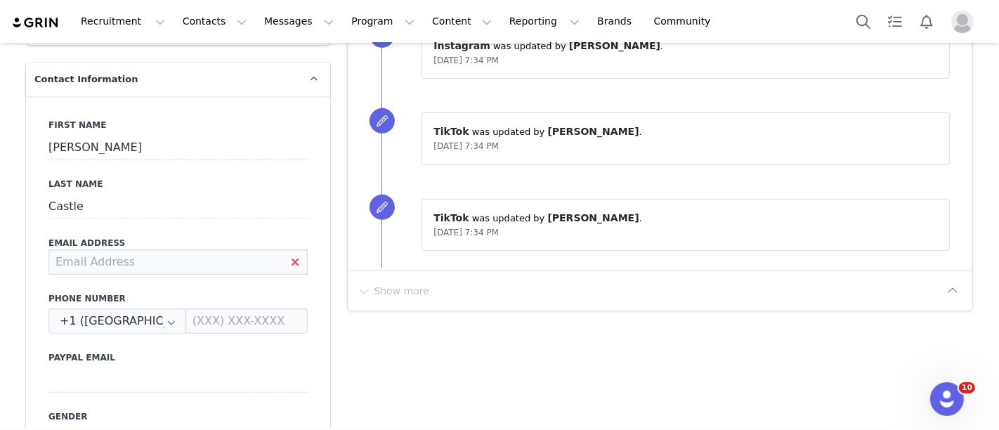
click at [178, 249] on input at bounding box center [177, 261] width 259 height 25
type input "[EMAIL_ADDRESS][DOMAIN_NAME]"
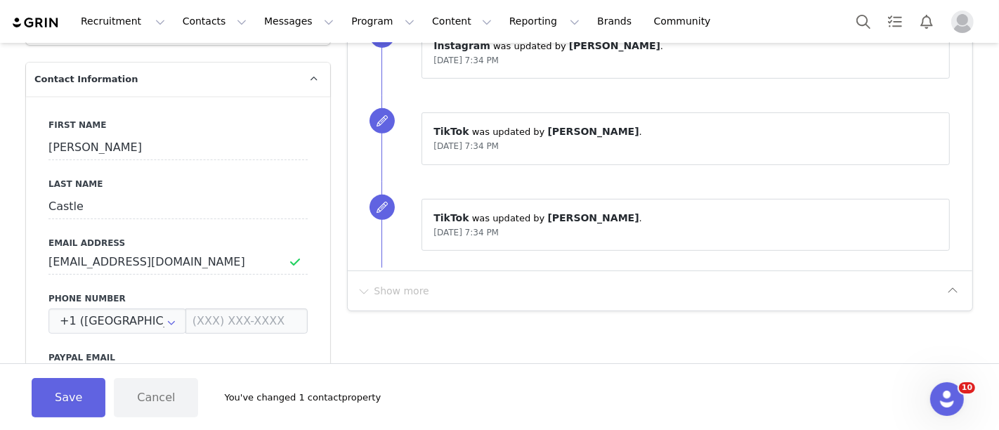
click at [39, 396] on button "Save" at bounding box center [69, 397] width 74 height 39
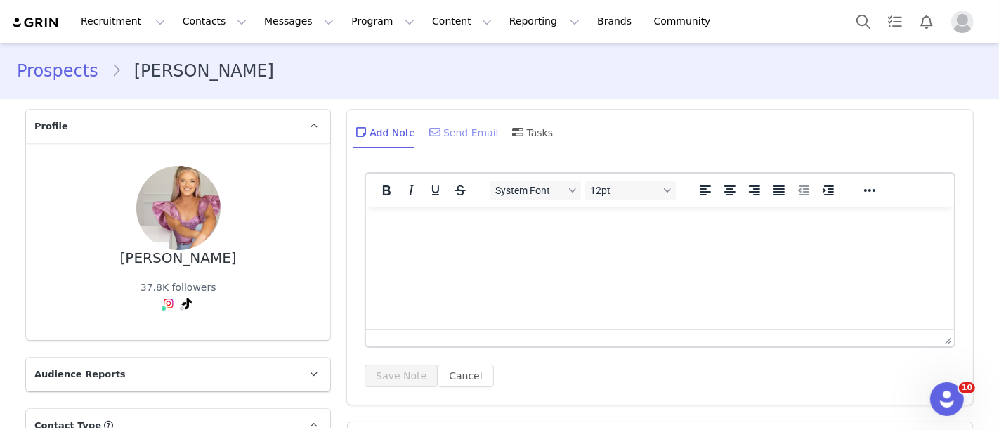
click at [447, 136] on div "Send Email" at bounding box center [463, 132] width 72 height 34
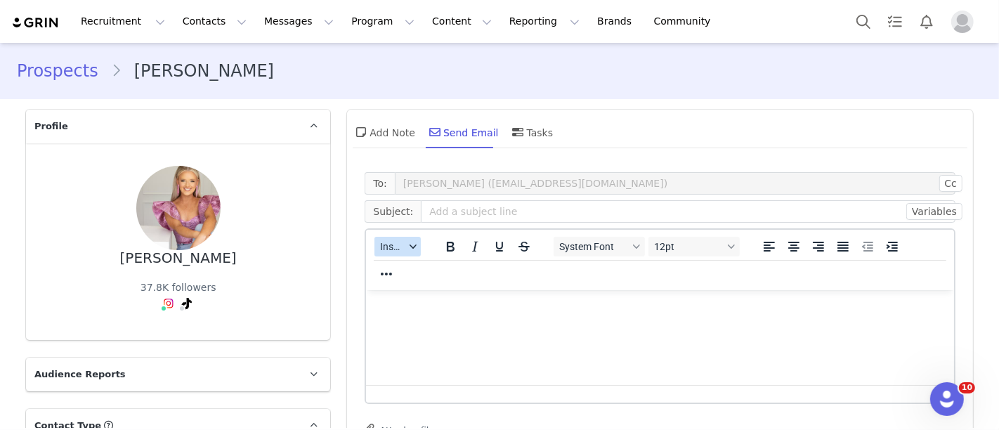
click at [398, 238] on button "Insert" at bounding box center [398, 247] width 46 height 20
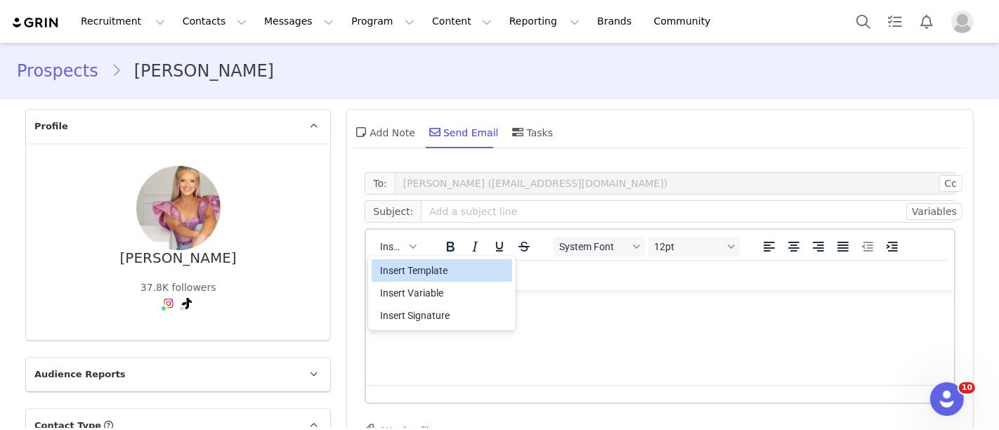
click at [429, 276] on div "Insert Template" at bounding box center [443, 270] width 126 height 17
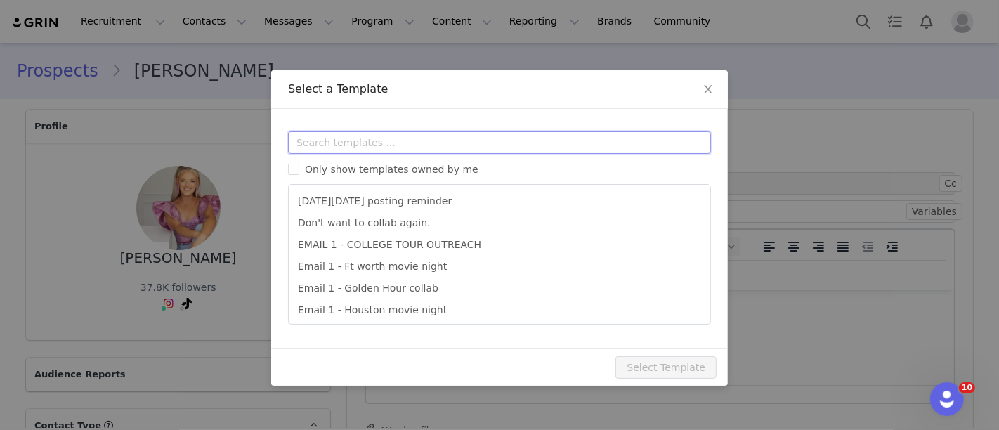
click at [417, 138] on input "text" at bounding box center [499, 142] width 423 height 22
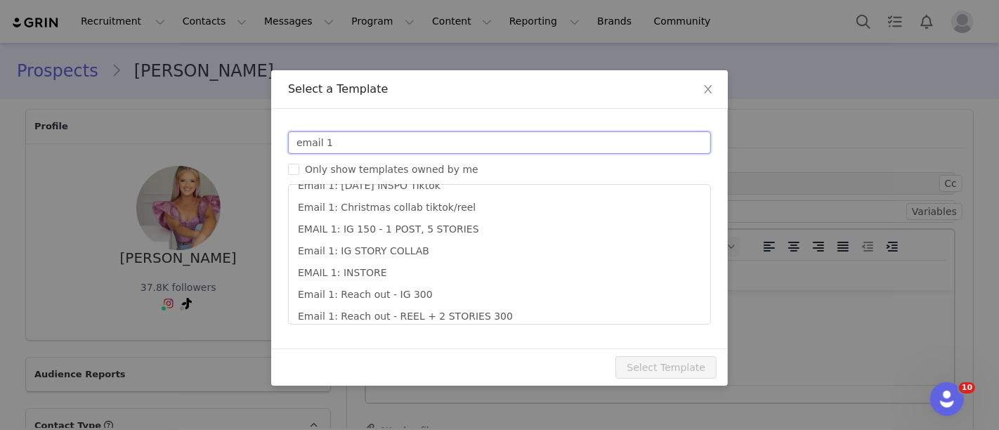
scroll to position [308, 0]
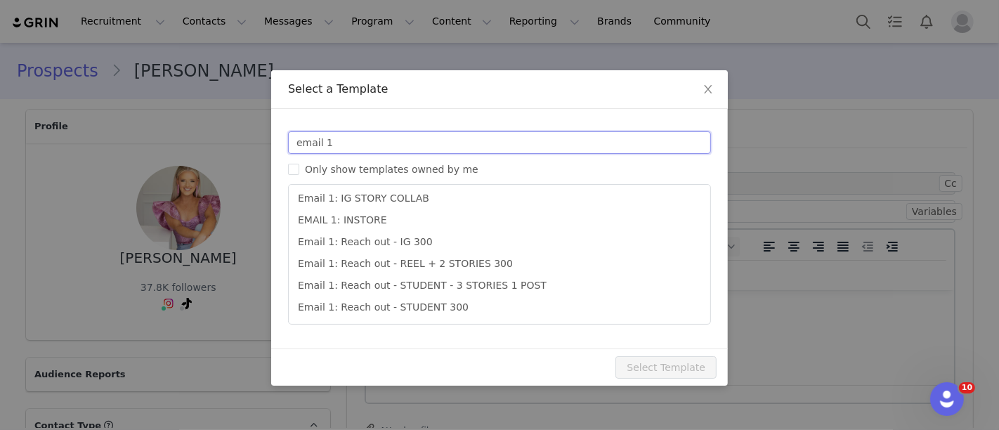
click at [430, 138] on input "email 1" at bounding box center [499, 142] width 423 height 22
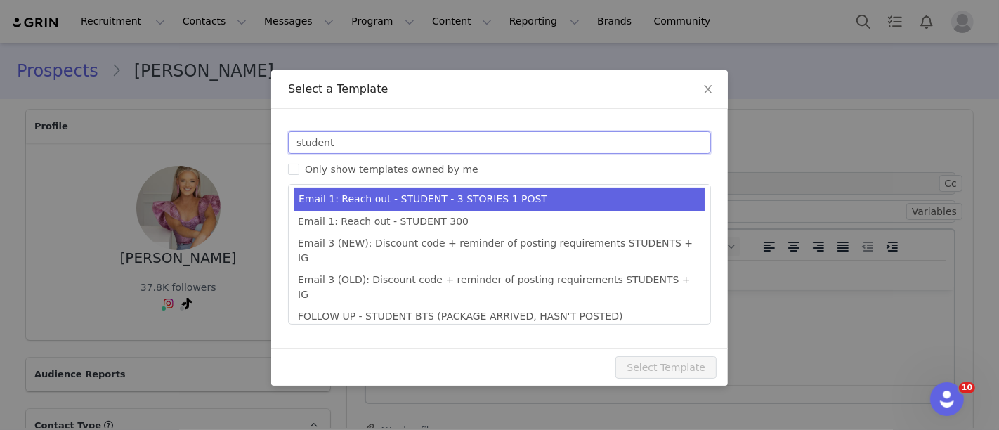
scroll to position [0, 0]
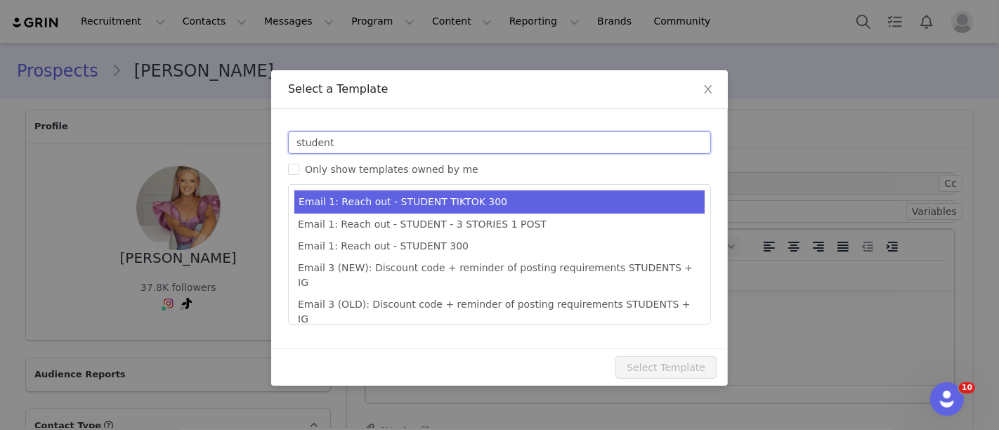
type input "student"
type input "Collab with Edikted"
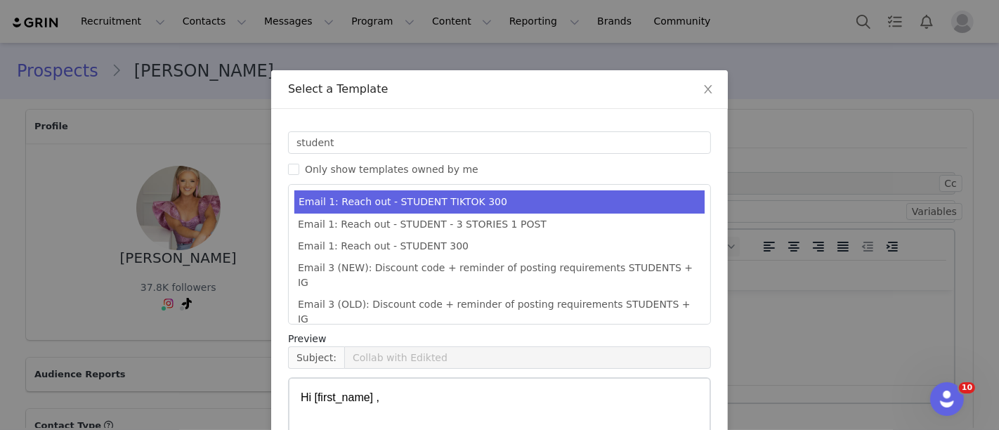
click at [466, 204] on li "Email 1: Reach out - STUDENT TIKTOK 300" at bounding box center [499, 201] width 410 height 23
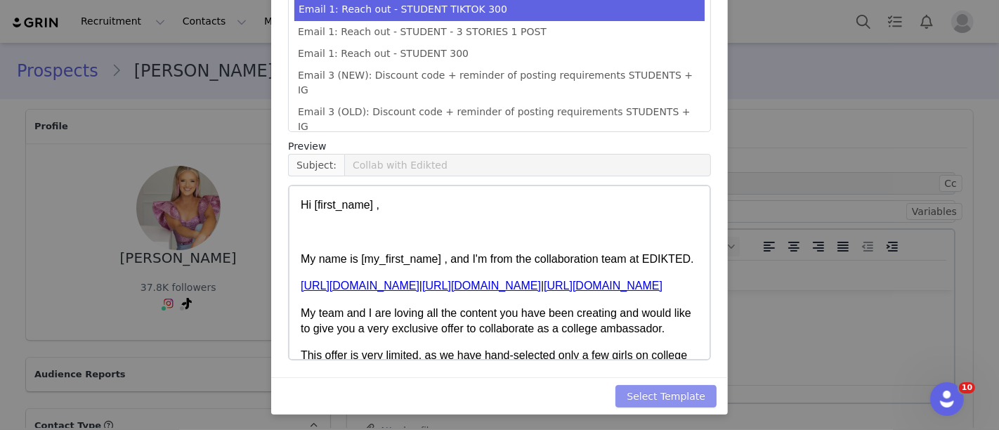
click at [672, 391] on button "Select Template" at bounding box center [666, 396] width 101 height 22
type input "Collab with Edikted"
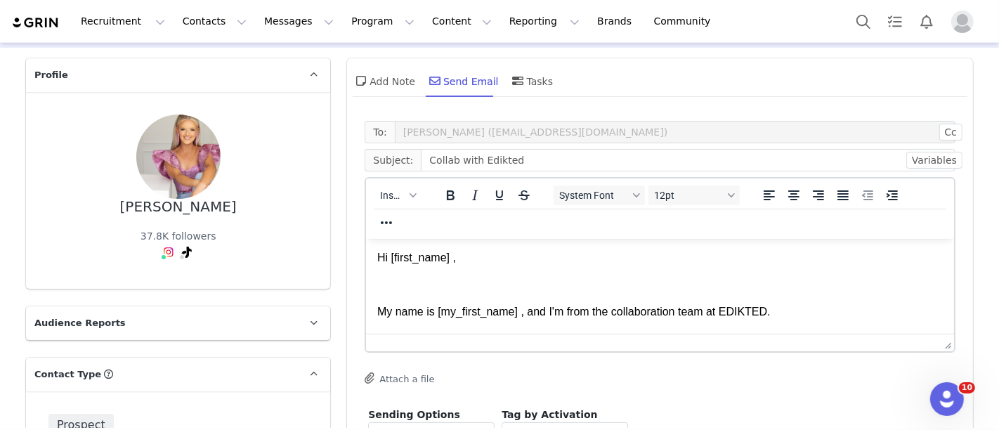
scroll to position [207, 0]
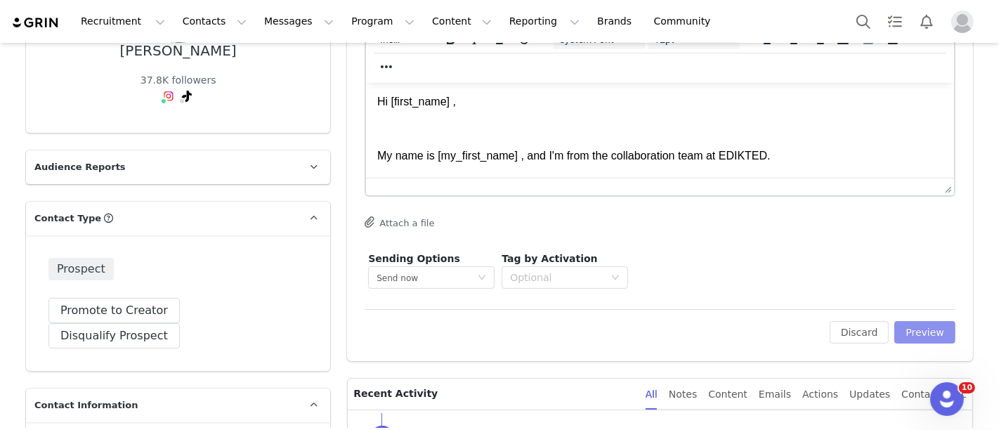
click at [937, 339] on button "Preview" at bounding box center [925, 332] width 61 height 22
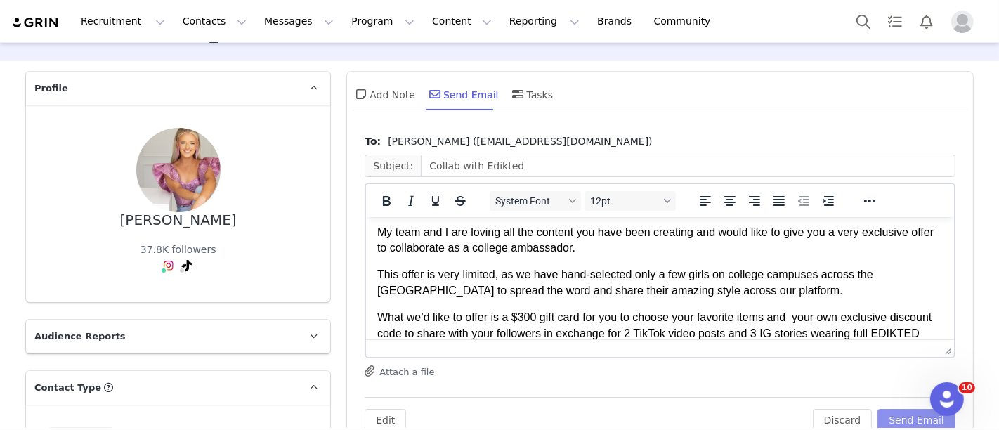
scroll to position [112, 0]
click at [525, 307] on body "Hi [PERSON_NAME] , My name is [PERSON_NAME] , and I'm from the collaboration te…" at bounding box center [660, 310] width 566 height 391
click at [909, 410] on button "Send Email" at bounding box center [917, 420] width 78 height 22
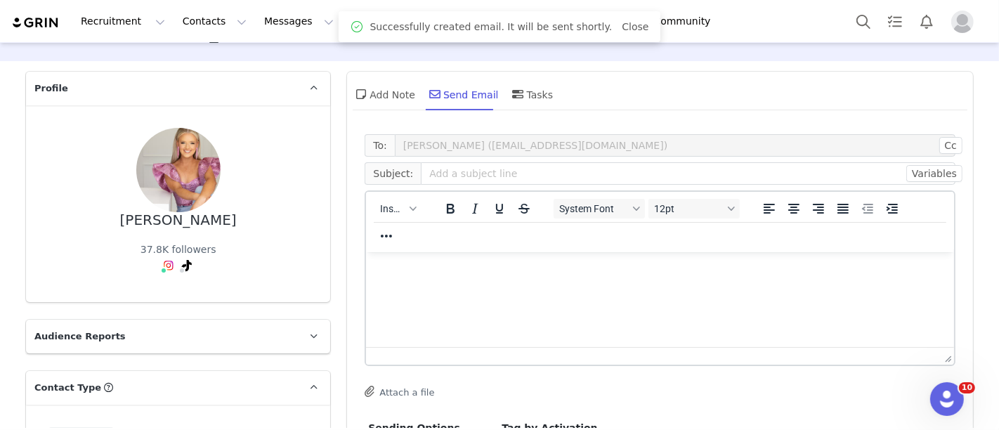
scroll to position [0, 0]
